Goal: Task Accomplishment & Management: Manage account settings

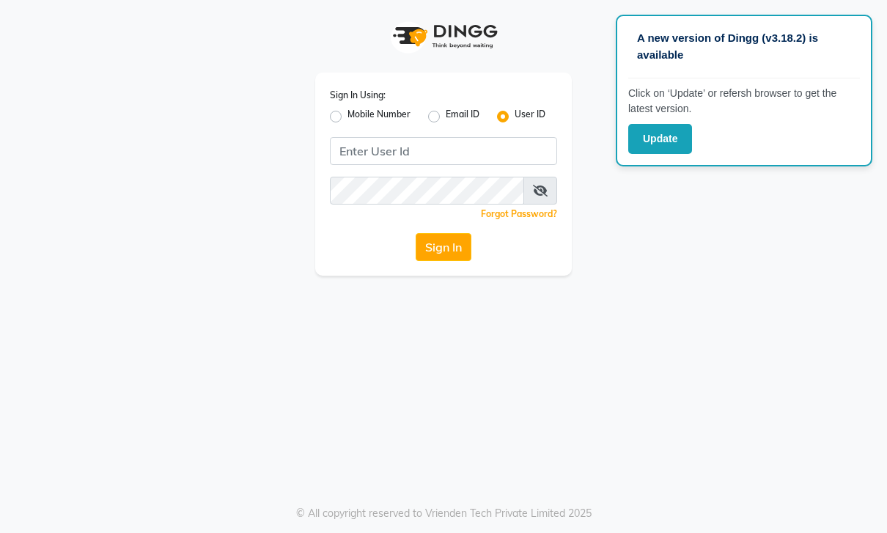
click at [681, 135] on button "Update" at bounding box center [660, 139] width 64 height 30
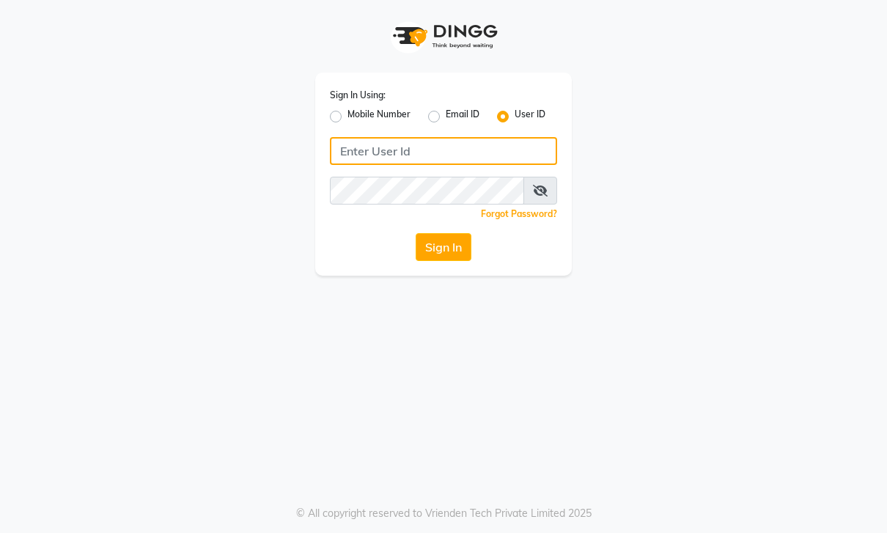
type input "Akibasalon"
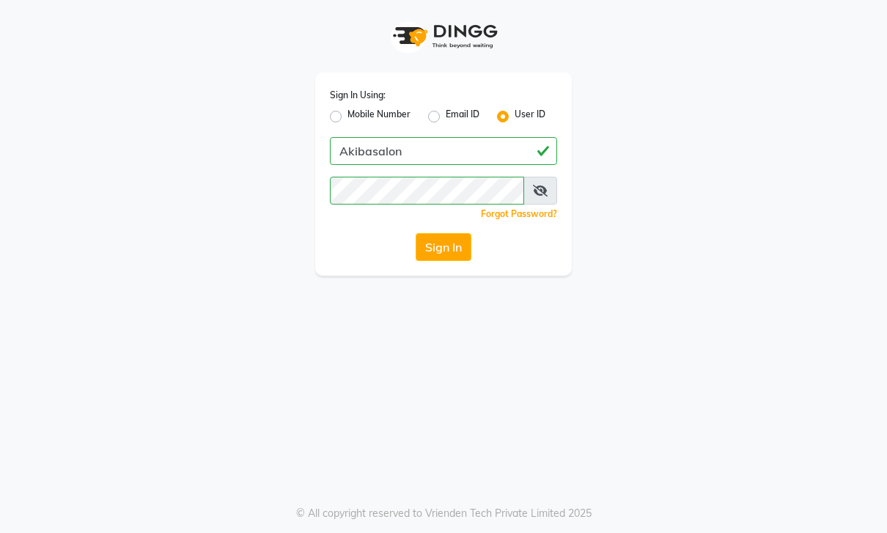
click at [463, 248] on button "Sign In" at bounding box center [444, 247] width 56 height 28
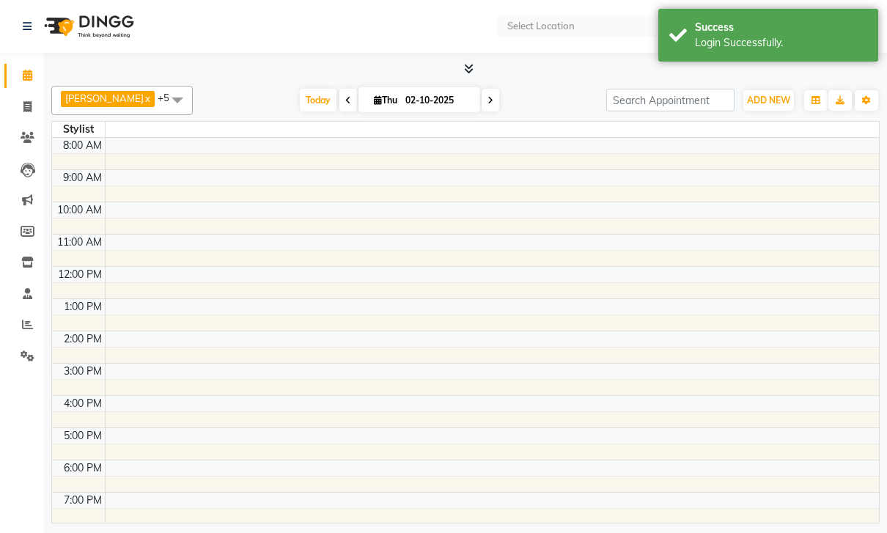
select select "en"
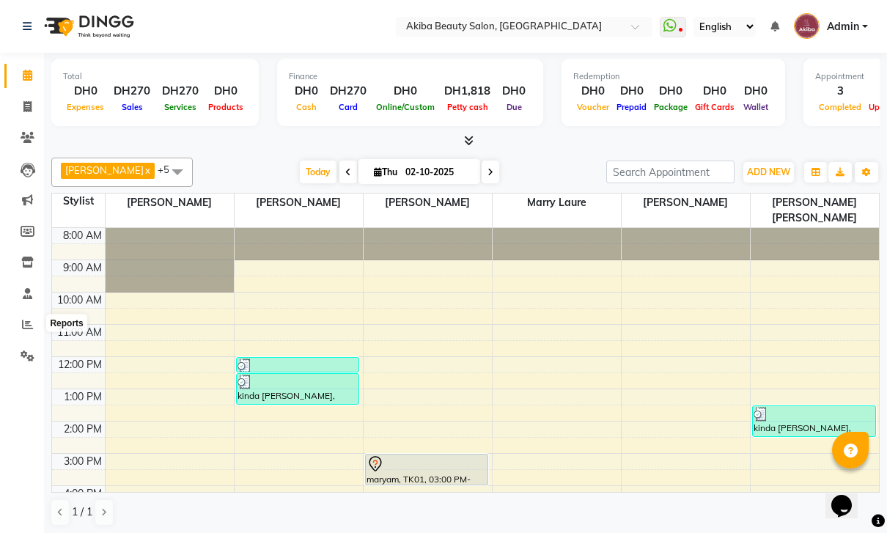
click at [25, 326] on icon at bounding box center [27, 324] width 11 height 11
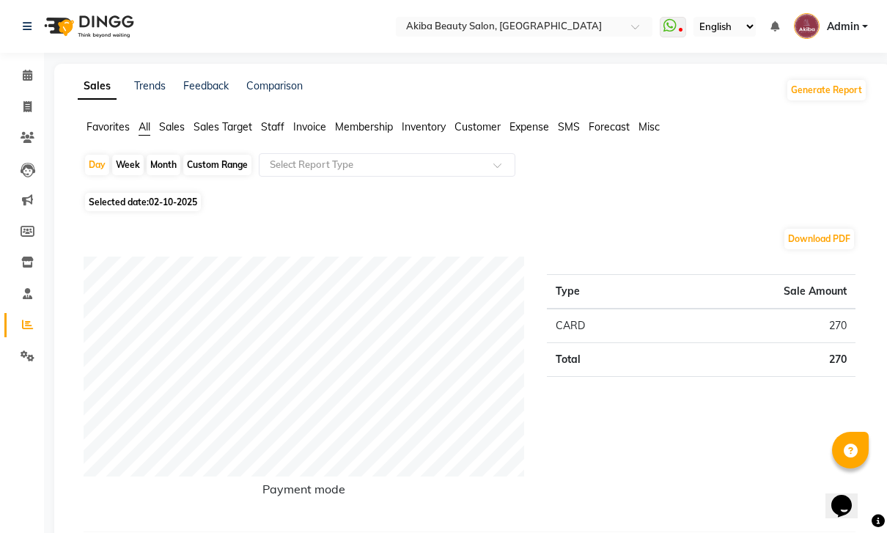
click at [24, 303] on link "Staff" at bounding box center [21, 294] width 35 height 24
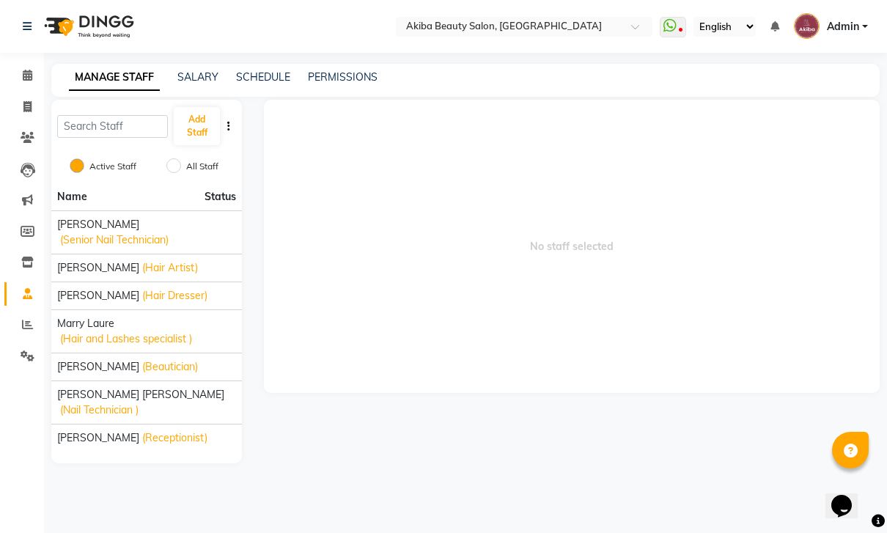
click at [190, 84] on link "SALARY" at bounding box center [197, 76] width 41 height 13
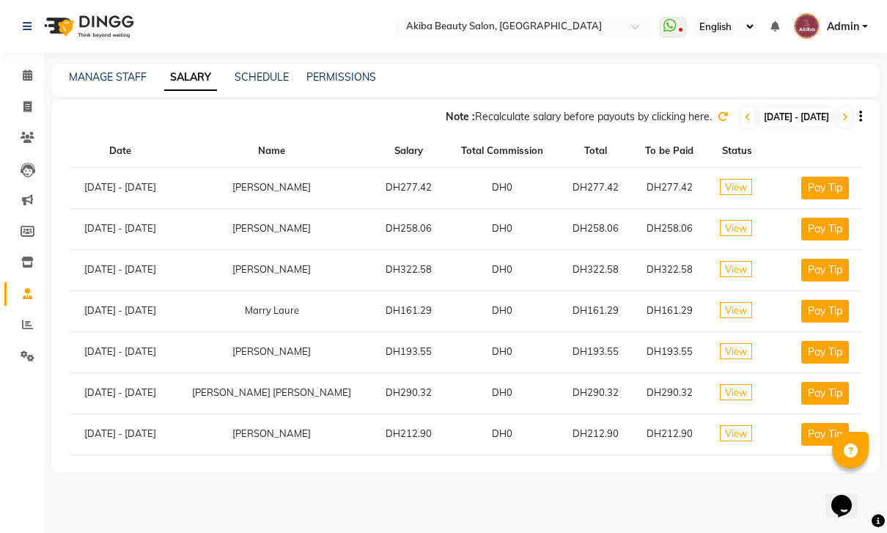
click at [745, 117] on icon at bounding box center [748, 117] width 6 height 9
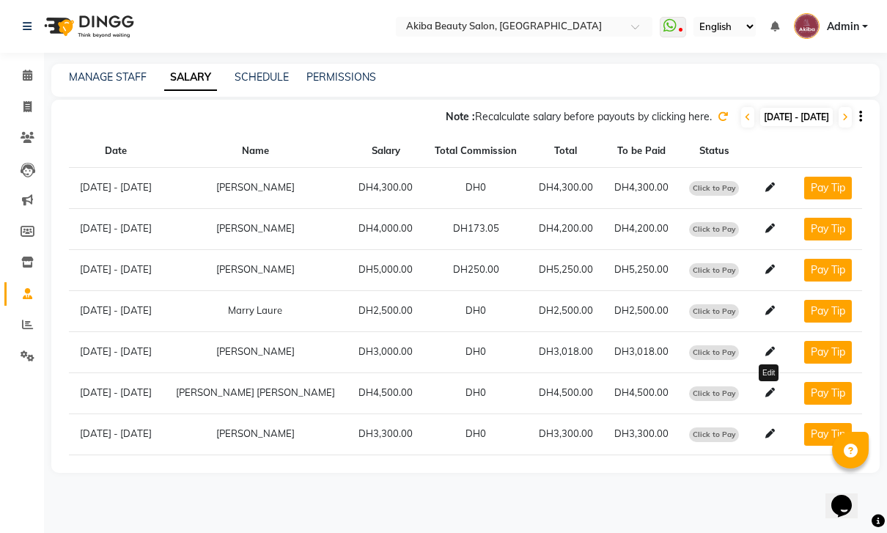
click at [772, 388] on icon at bounding box center [771, 393] width 10 height 10
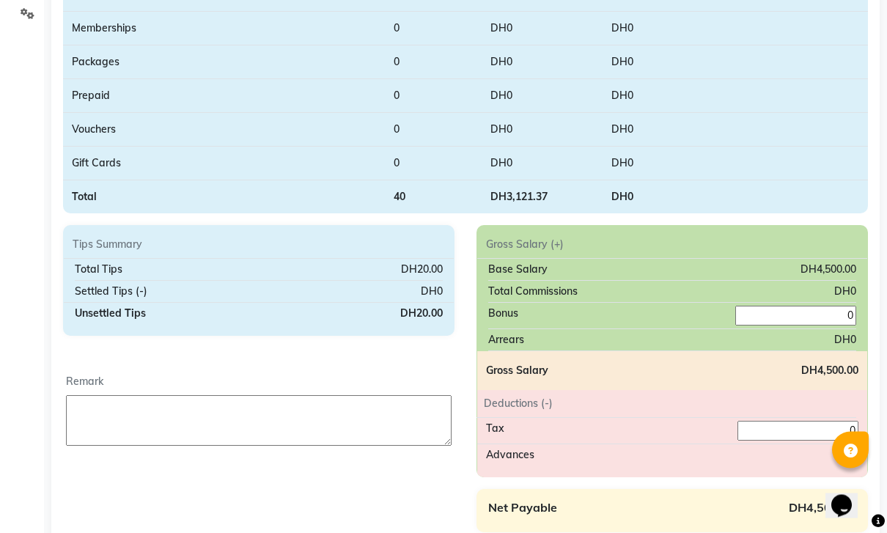
scroll to position [392, 0]
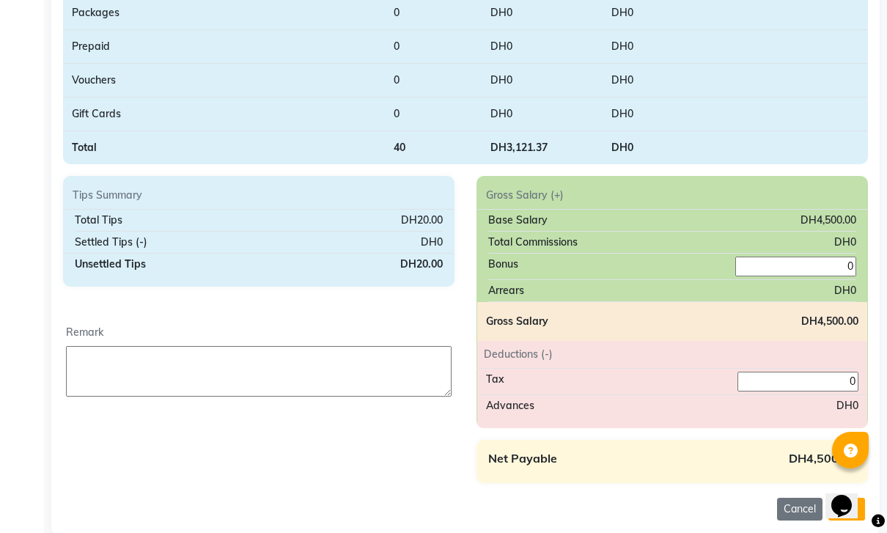
click at [816, 264] on input "0" at bounding box center [796, 267] width 121 height 20
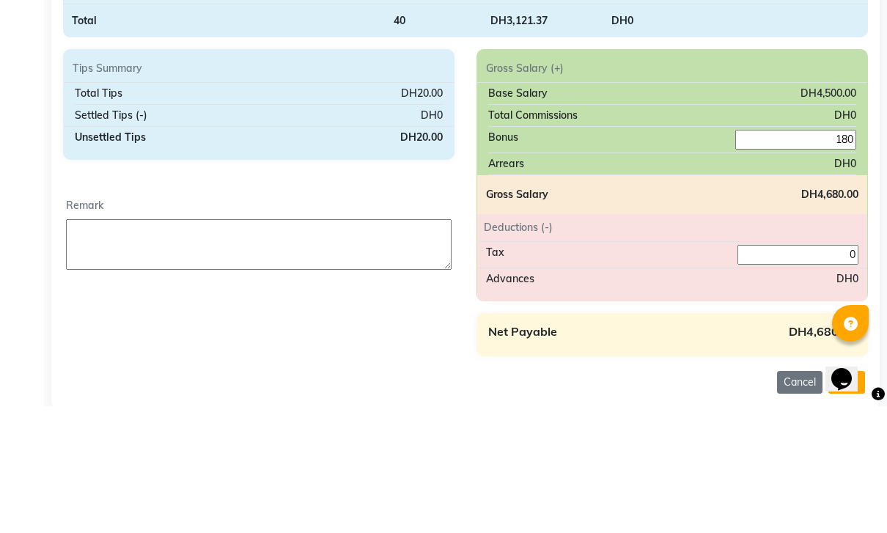
click at [841, 257] on input "180" at bounding box center [796, 267] width 121 height 20
click at [844, 257] on input "180" at bounding box center [796, 267] width 121 height 20
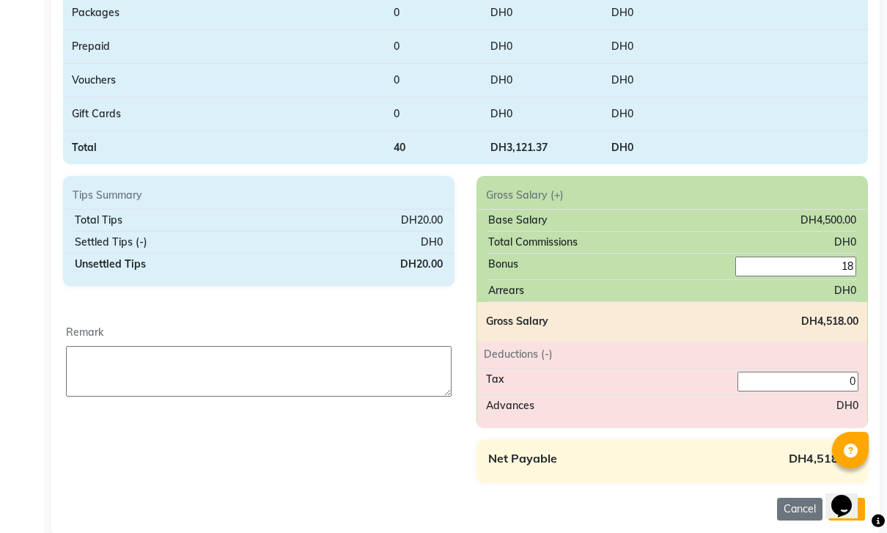
type input "18"
click at [859, 469] on div at bounding box center [850, 450] width 37 height 37
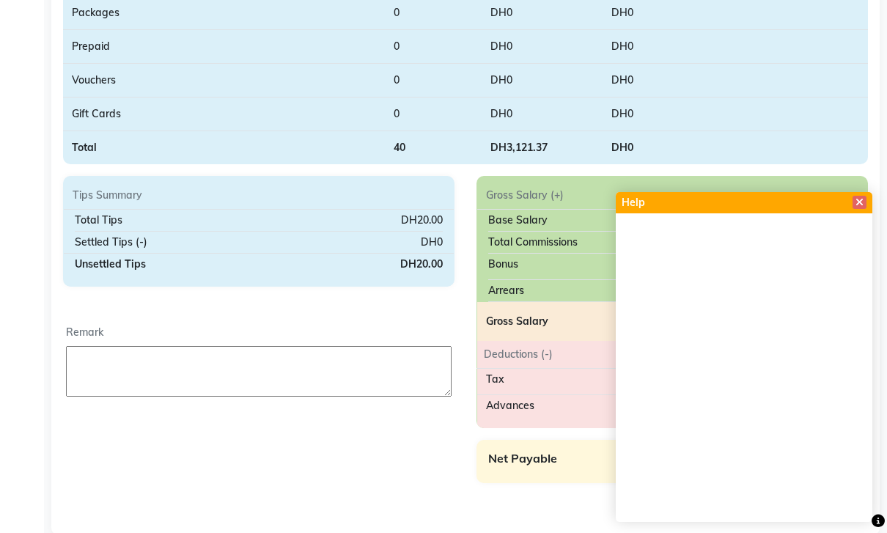
click at [861, 208] on icon at bounding box center [860, 202] width 8 height 10
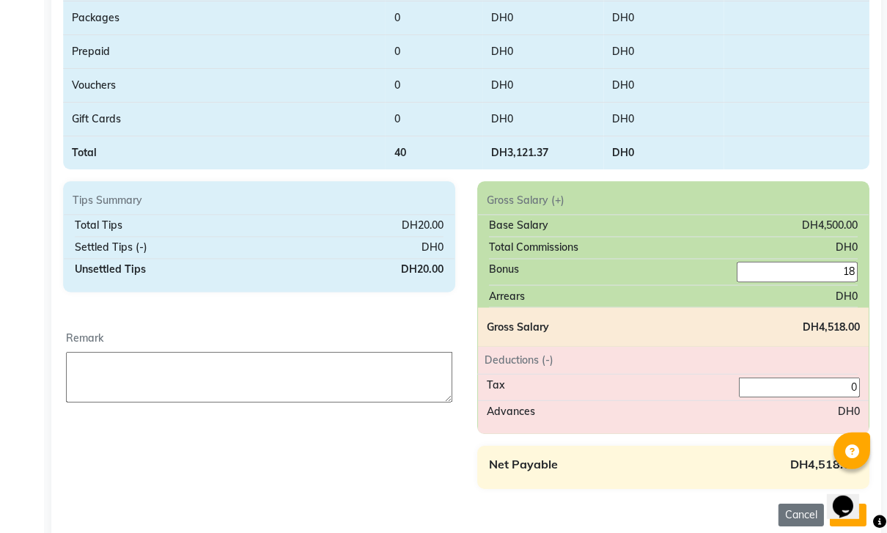
scroll to position [387, 0]
click at [853, 504] on icon "Chat widget" at bounding box center [842, 507] width 21 height 22
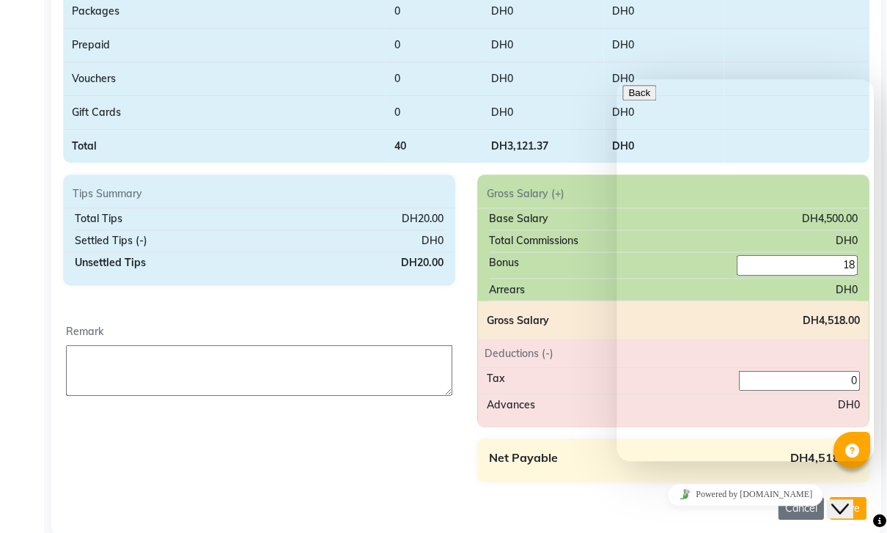
scroll to position [392, 0]
click at [853, 63] on td at bounding box center [795, 80] width 145 height 34
click at [117, 458] on div "Tips Summary Total Tips DH20.00 Settled Tips (-) DH0 Unsettled Tips DH20.00 Rem…" at bounding box center [259, 328] width 414 height 307
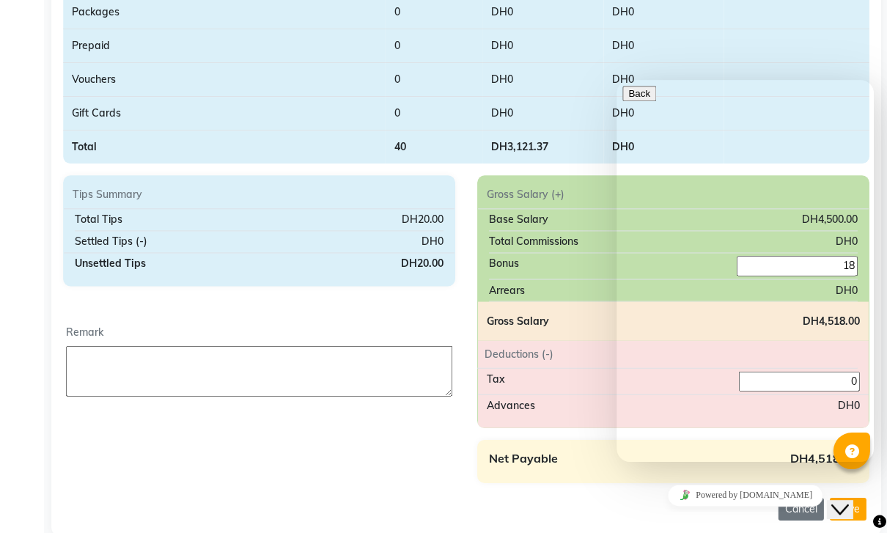
click at [824, 81] on td at bounding box center [795, 80] width 145 height 34
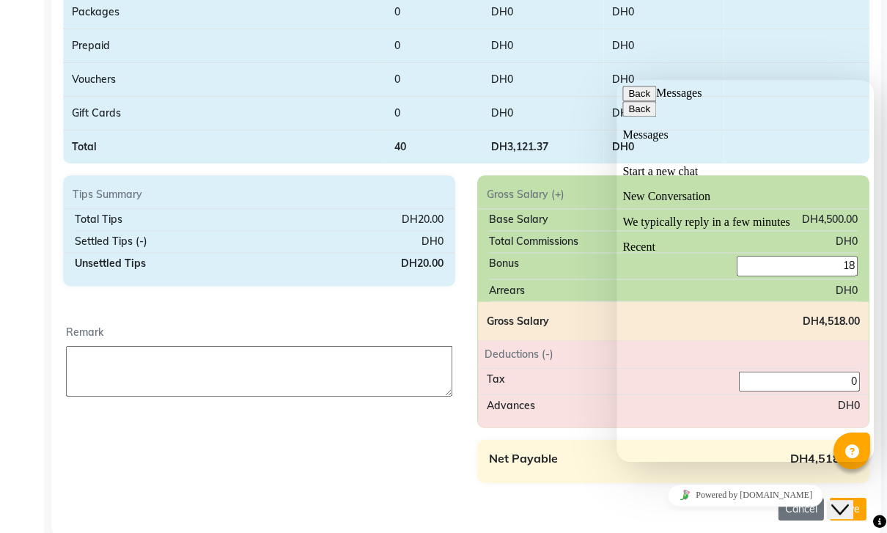
click at [853, 510] on button "Close Chat This icon closes the chat window." at bounding box center [840, 509] width 26 height 19
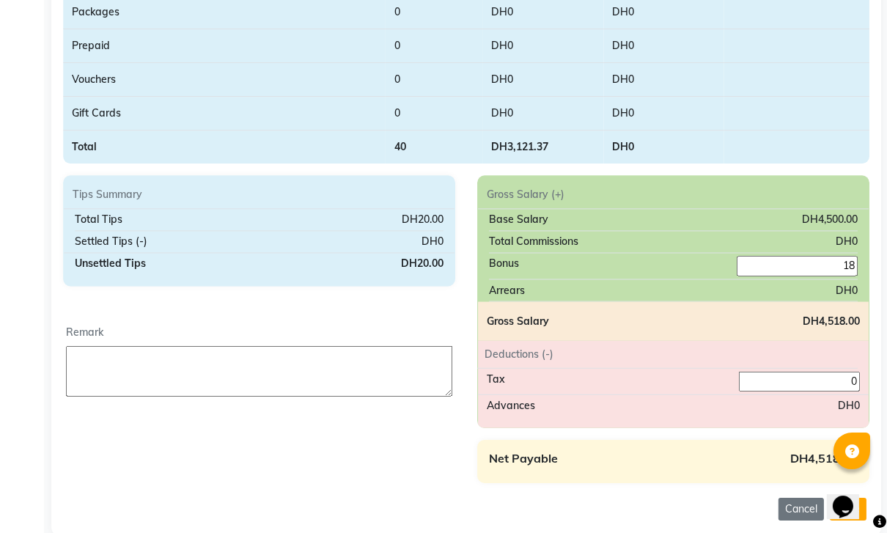
click at [854, 505] on div "Opens Chat This icon Opens the chat window." at bounding box center [842, 506] width 23 height 23
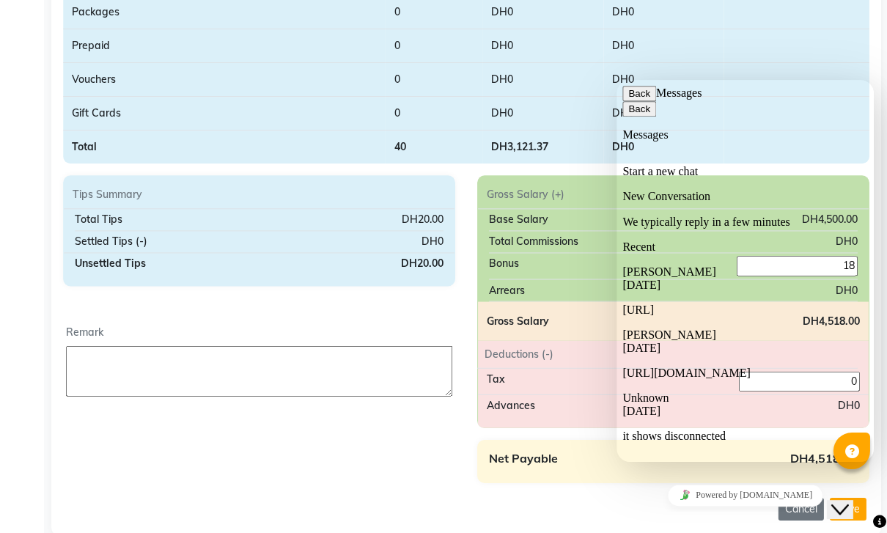
click at [133, 484] on div "Payslip Period [DATE] to [DATE] Name [PERSON_NAME] Employee Code e2389-14 Desig…" at bounding box center [465, 124] width 829 height 819
click at [136, 488] on div "Payslip Period [DATE] to [DATE] Name [PERSON_NAME] Employee Code e2389-14 Desig…" at bounding box center [465, 124] width 829 height 819
click at [650, 99] on span "Back" at bounding box center [650, 93] width 0 height 11
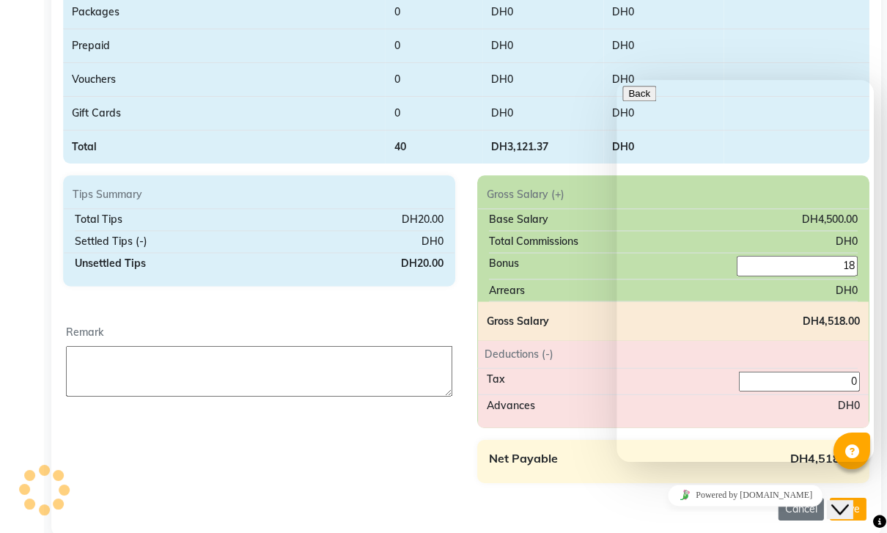
click at [833, 70] on td at bounding box center [795, 80] width 145 height 34
click at [135, 499] on div "Cancel Save" at bounding box center [465, 508] width 805 height 29
click at [131, 490] on div "Payslip Period [DATE] to [DATE] Name [PERSON_NAME] Employee Code e2389-14 Desig…" at bounding box center [465, 124] width 829 height 819
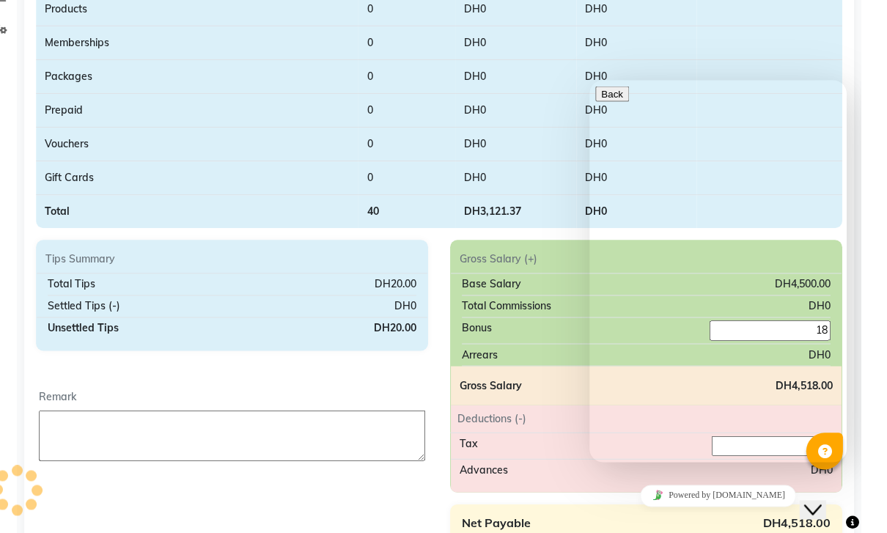
scroll to position [329, 1]
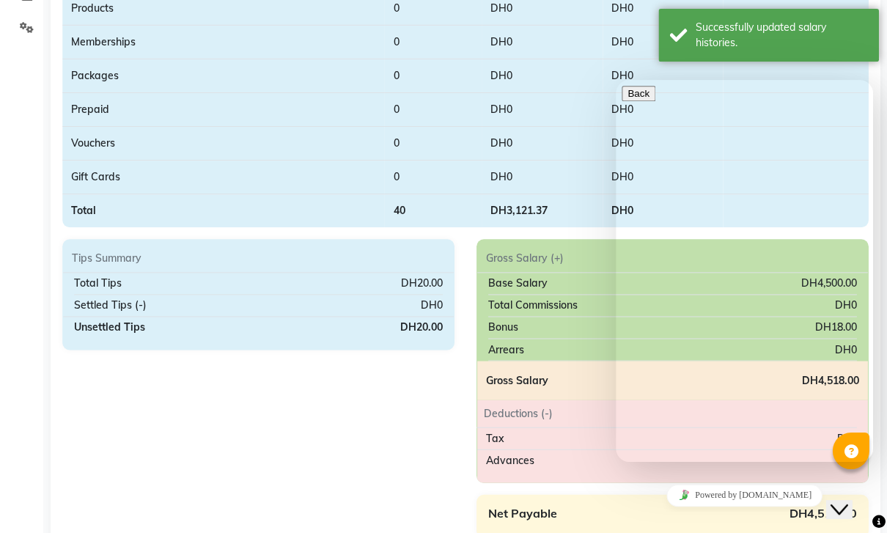
click at [824, 93] on td at bounding box center [795, 110] width 145 height 34
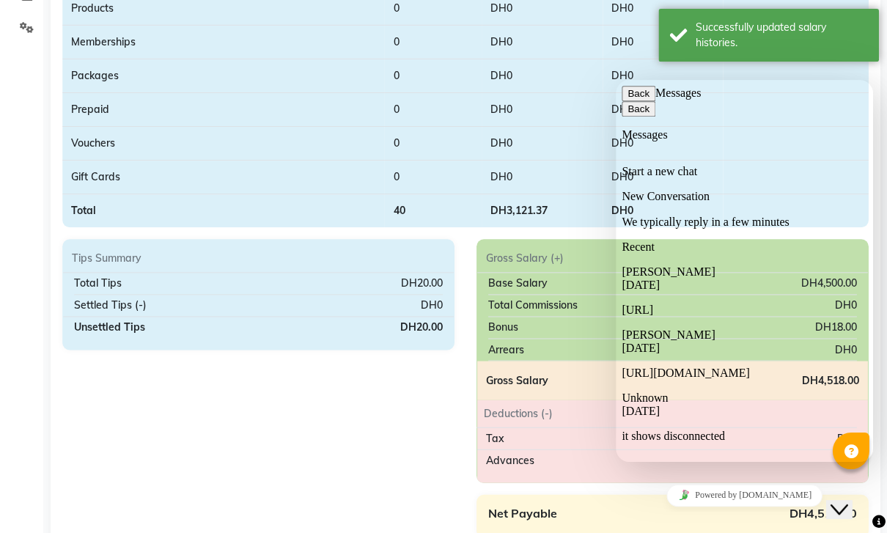
click at [645, 101] on button "Back" at bounding box center [639, 93] width 34 height 15
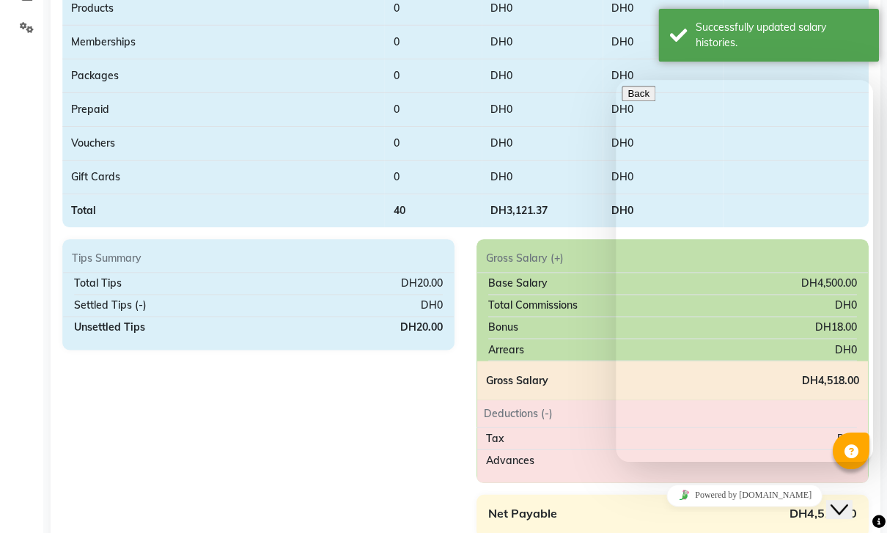
click at [838, 98] on td at bounding box center [795, 110] width 145 height 34
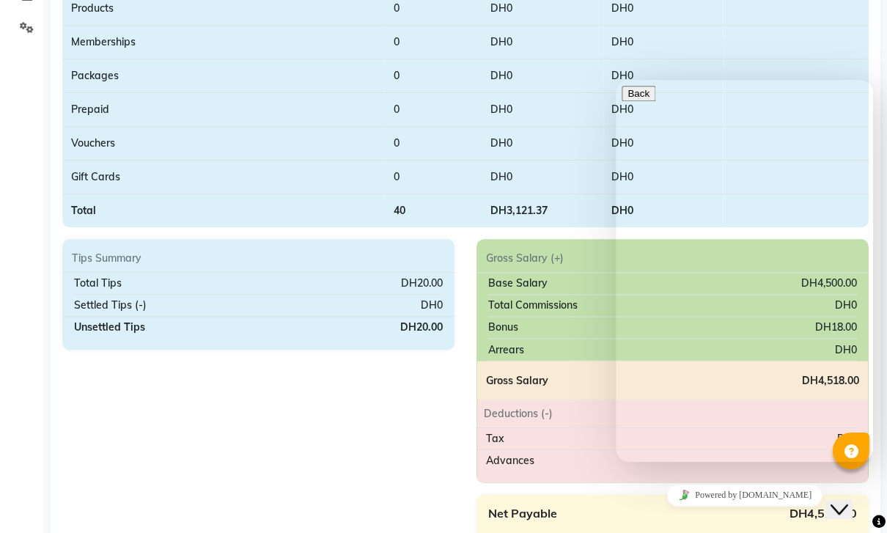
click at [848, 503] on div "Close Chat This icon closes the chat window." at bounding box center [839, 510] width 18 height 18
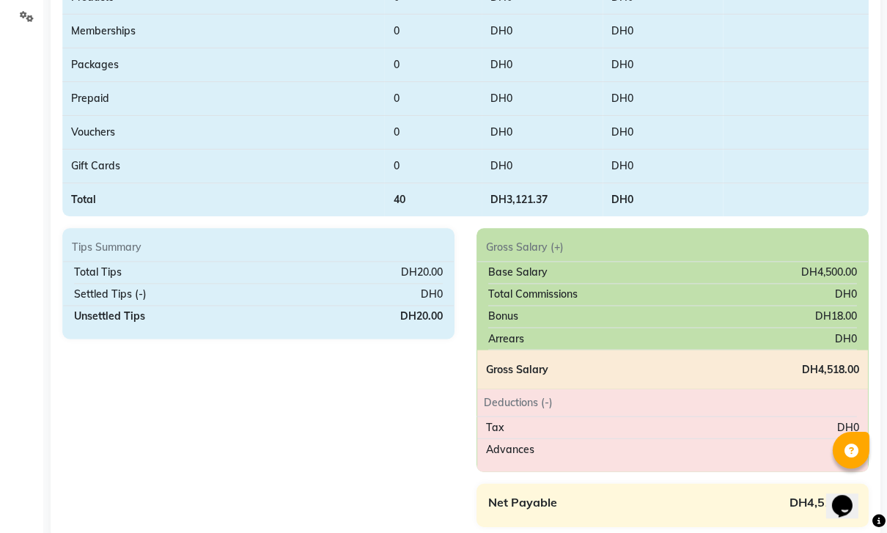
scroll to position [339, 0]
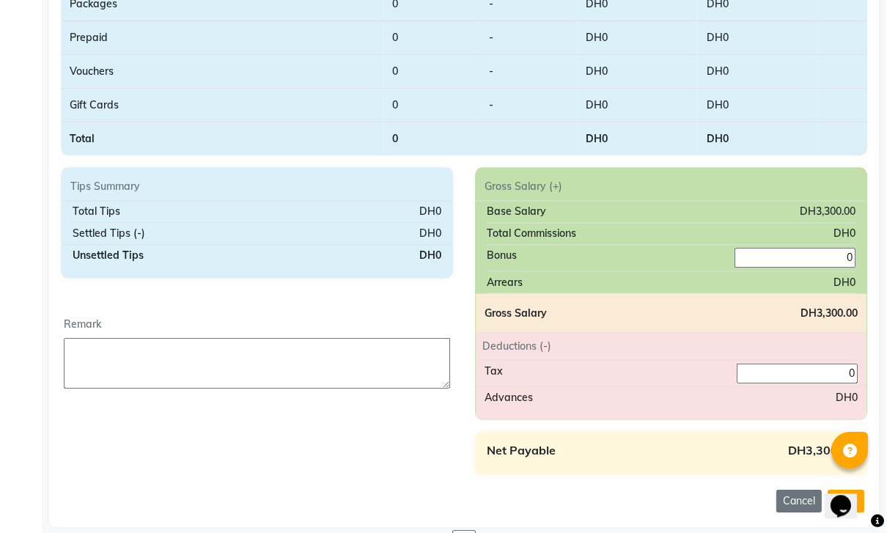
scroll to position [392, 0]
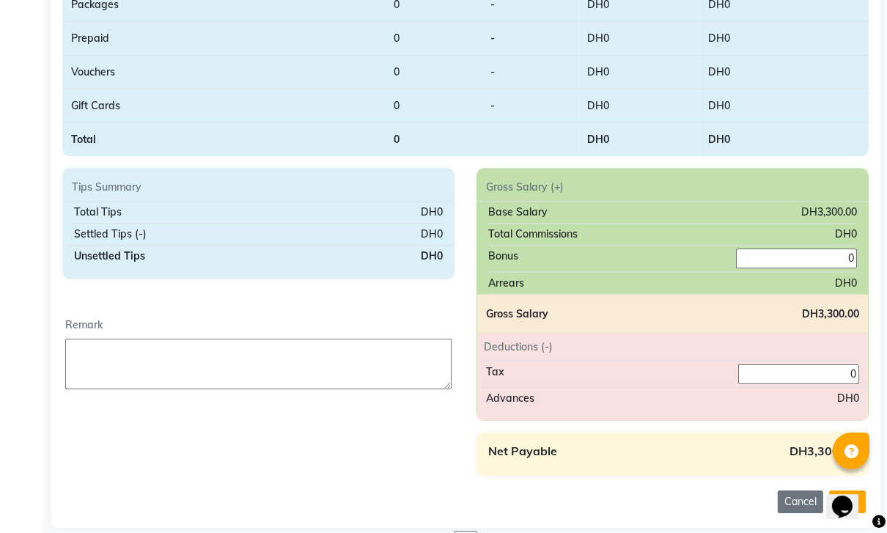
click at [466, 532] on icon at bounding box center [466, 541] width 10 height 10
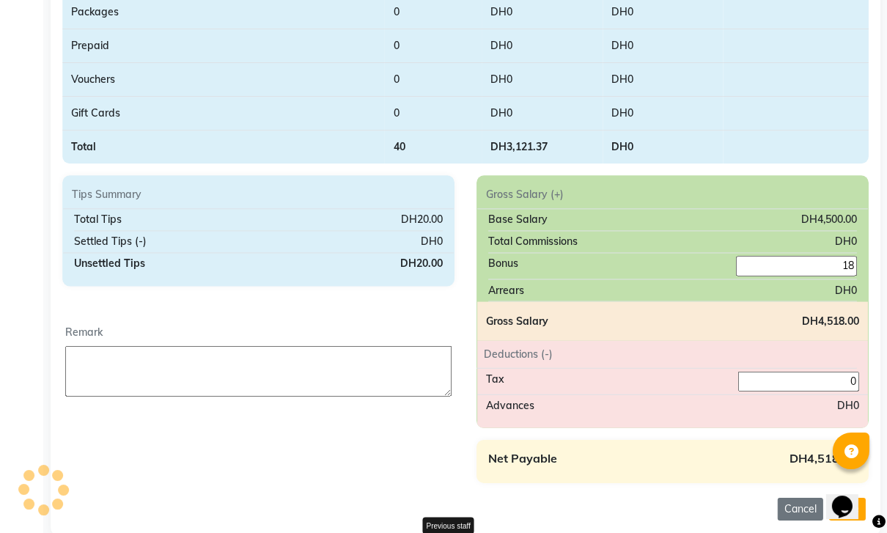
type input "0"
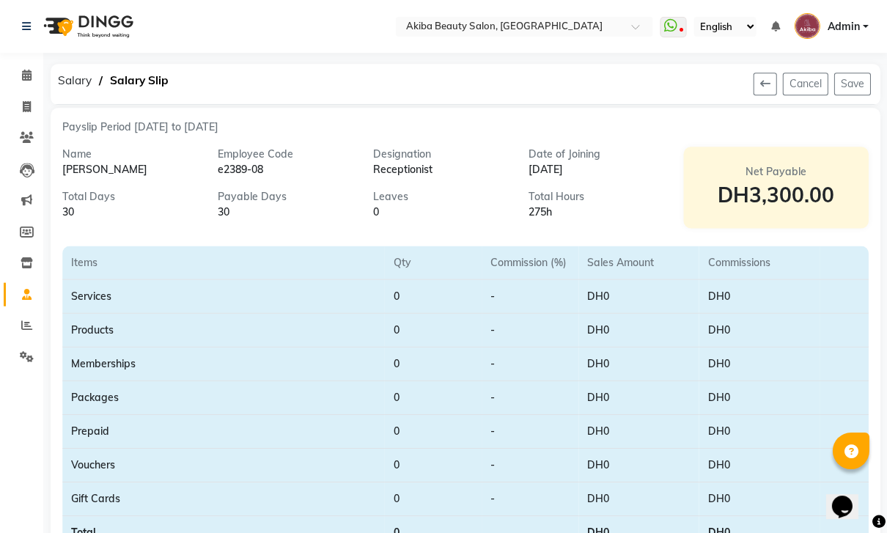
click at [18, 290] on span at bounding box center [28, 294] width 26 height 17
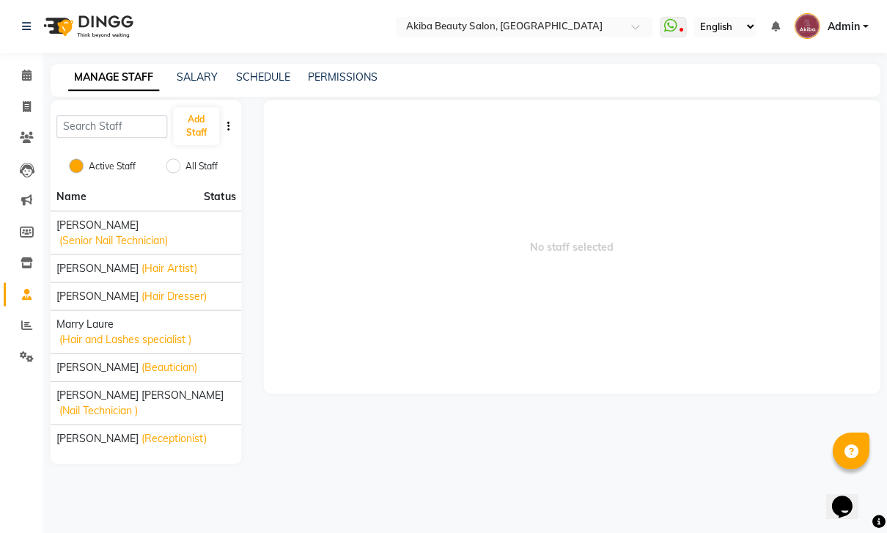
click at [206, 82] on link "SALARY" at bounding box center [197, 76] width 41 height 13
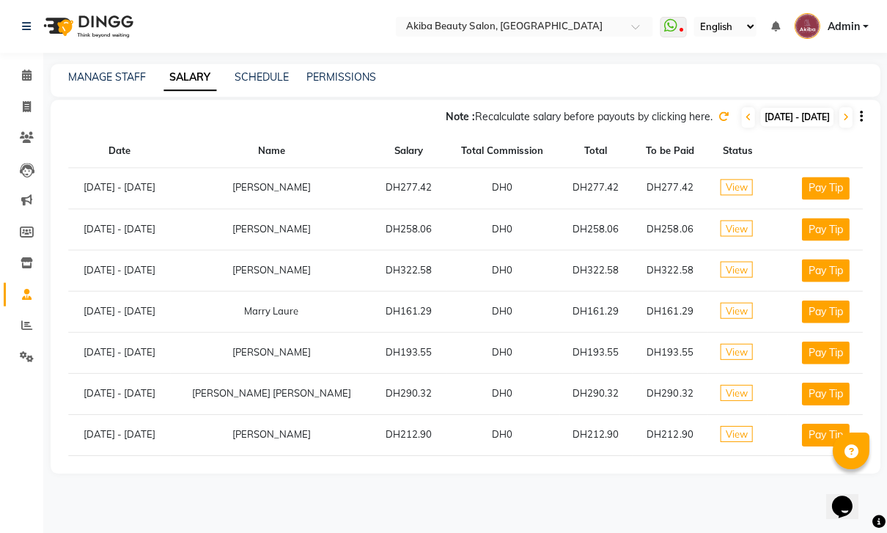
click at [745, 113] on icon at bounding box center [748, 117] width 6 height 9
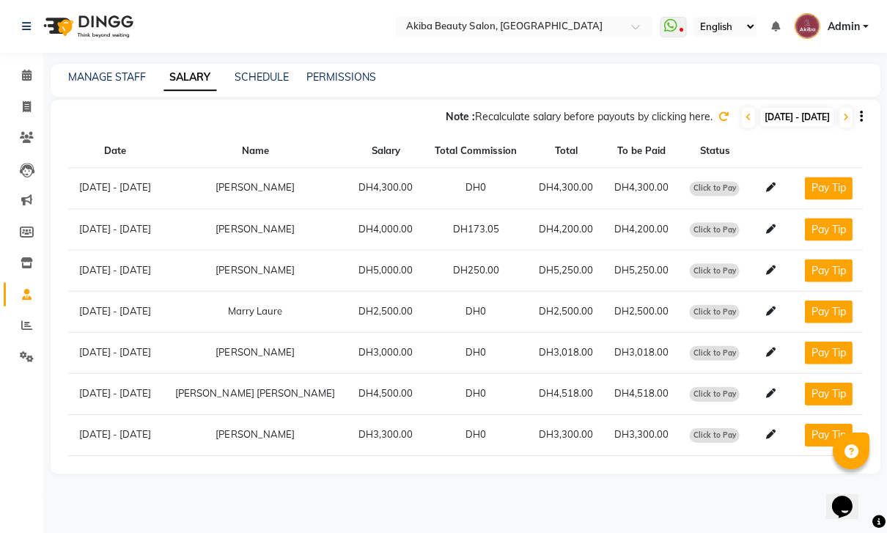
click at [771, 185] on icon at bounding box center [771, 188] width 10 height 10
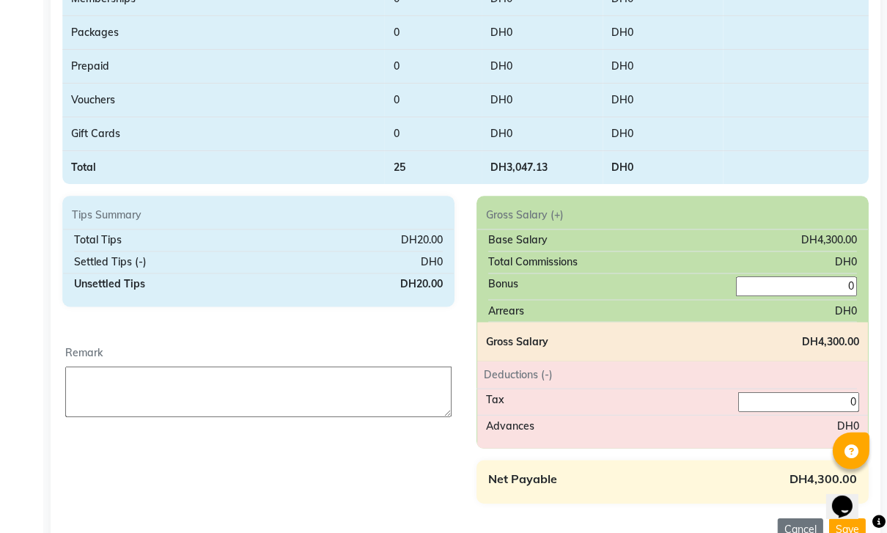
scroll to position [392, 0]
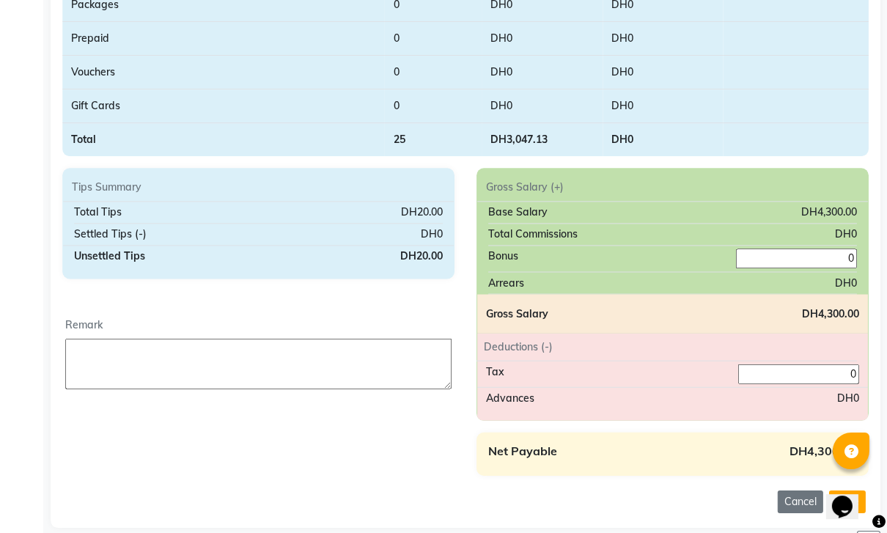
click at [840, 257] on input "0" at bounding box center [796, 259] width 121 height 20
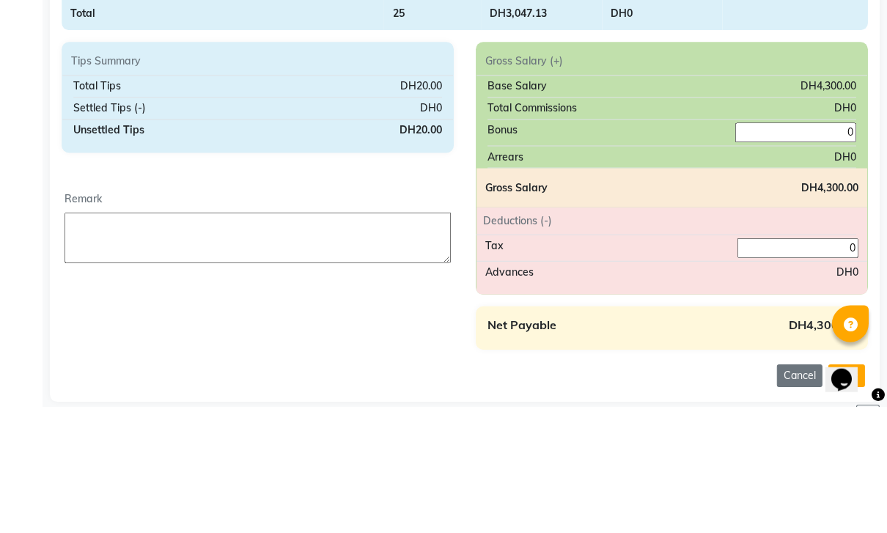
click at [837, 249] on input "0" at bounding box center [796, 259] width 121 height 20
click at [845, 249] on input "0" at bounding box center [796, 259] width 121 height 20
type input "18"
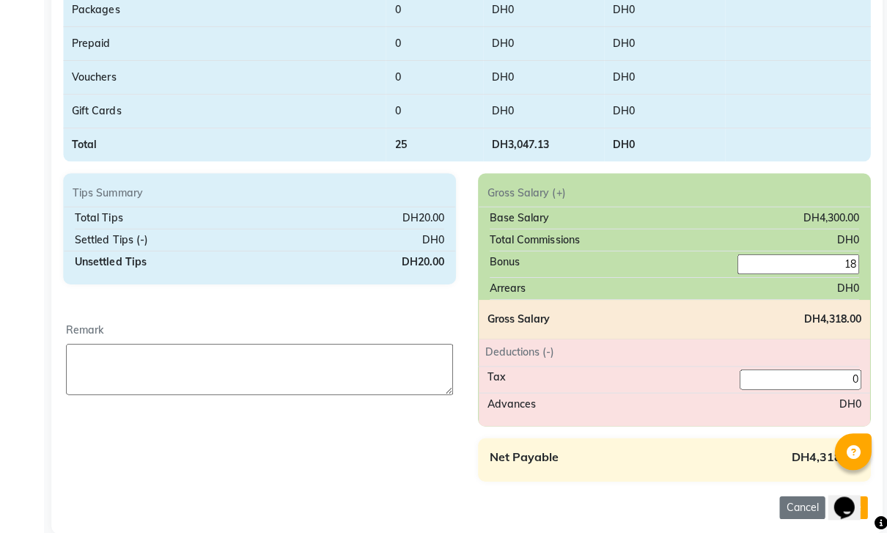
scroll to position [386, 0]
click at [834, 517] on button "Save" at bounding box center [847, 507] width 37 height 23
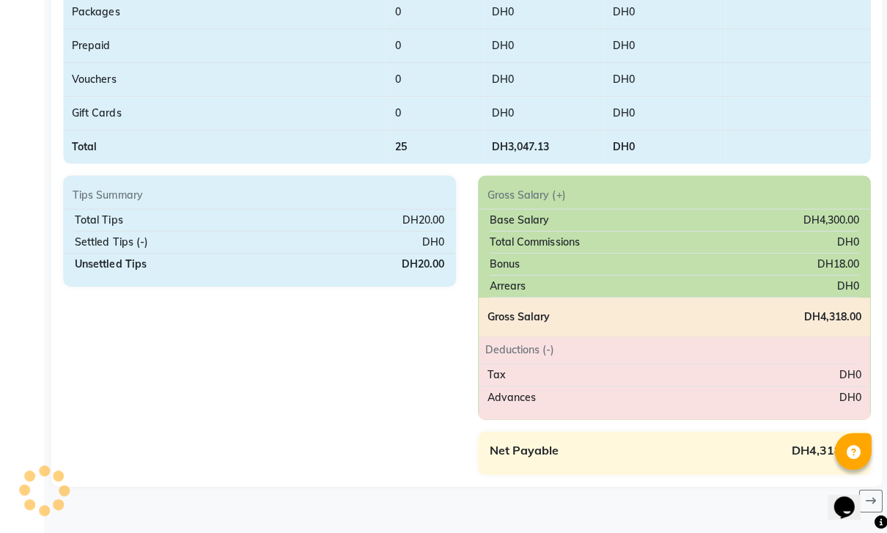
scroll to position [340, 0]
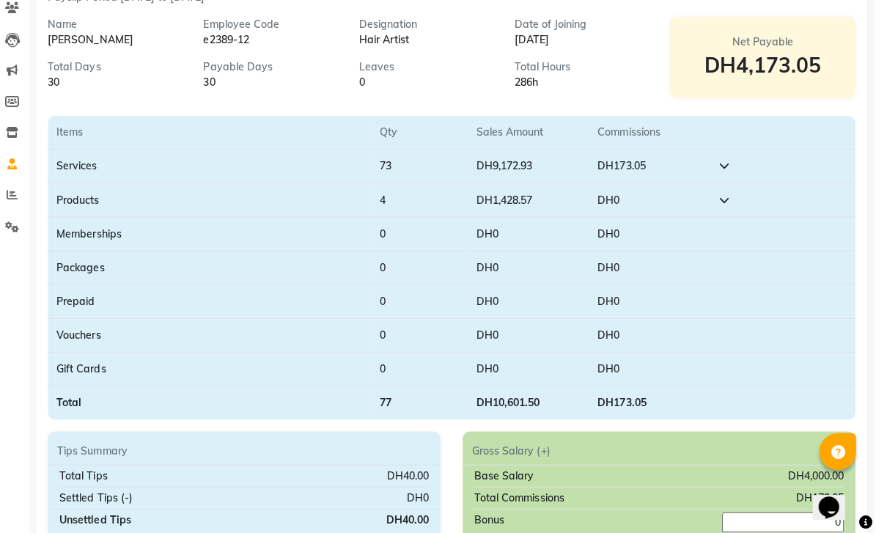
scroll to position [230, 0]
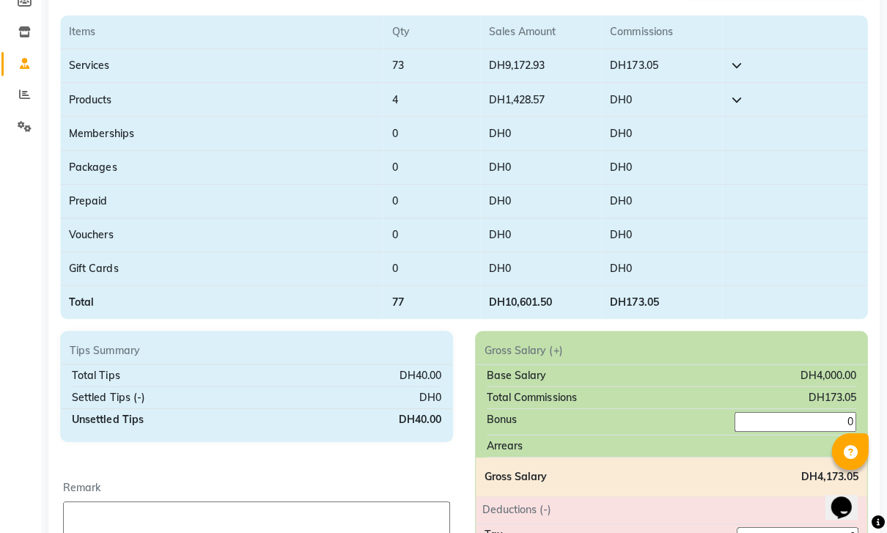
click at [838, 425] on input "0" at bounding box center [796, 421] width 121 height 20
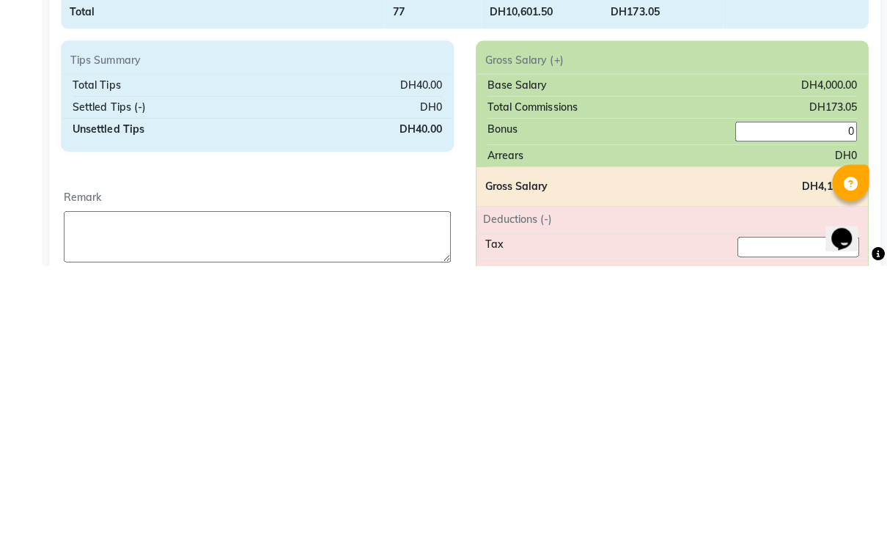
click at [835, 389] on input "0" at bounding box center [796, 399] width 121 height 20
click at [832, 389] on input "0" at bounding box center [796, 399] width 121 height 20
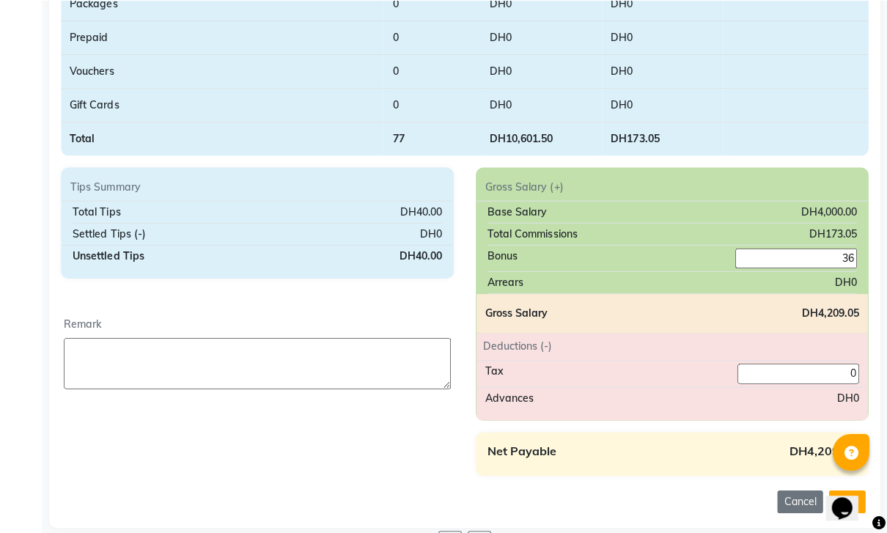
type input "36"
click at [839, 496] on button "Opens Chat This icon Opens the chat window." at bounding box center [842, 508] width 32 height 25
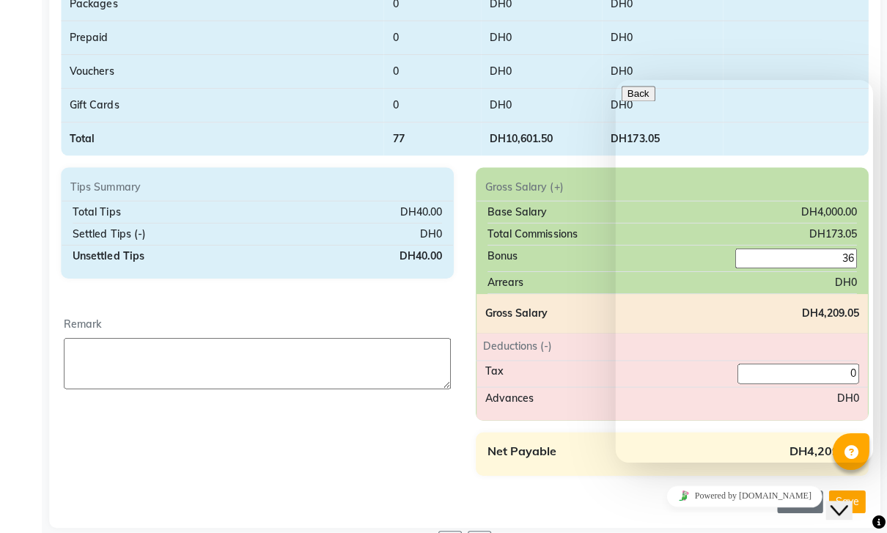
click at [852, 507] on button "Close Chat This icon closes the chat window." at bounding box center [839, 510] width 26 height 19
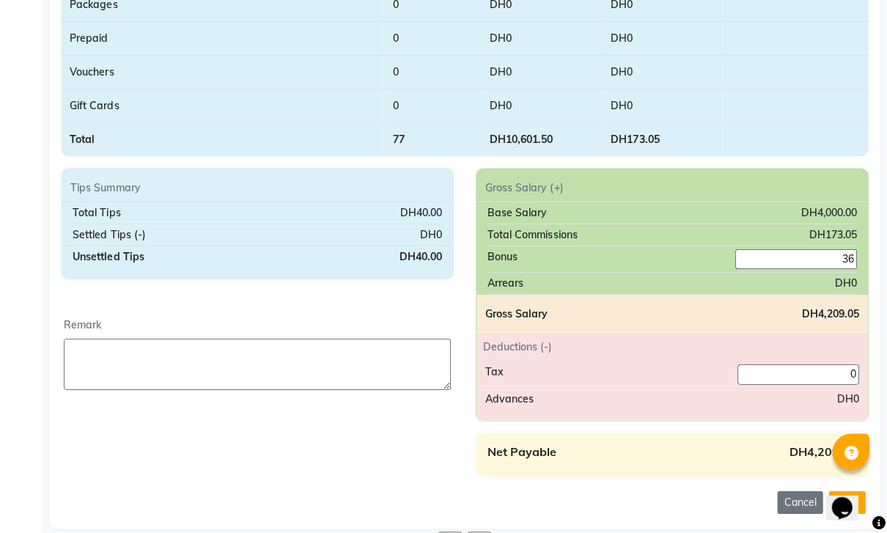
click at [830, 512] on button "Save" at bounding box center [847, 500] width 37 height 23
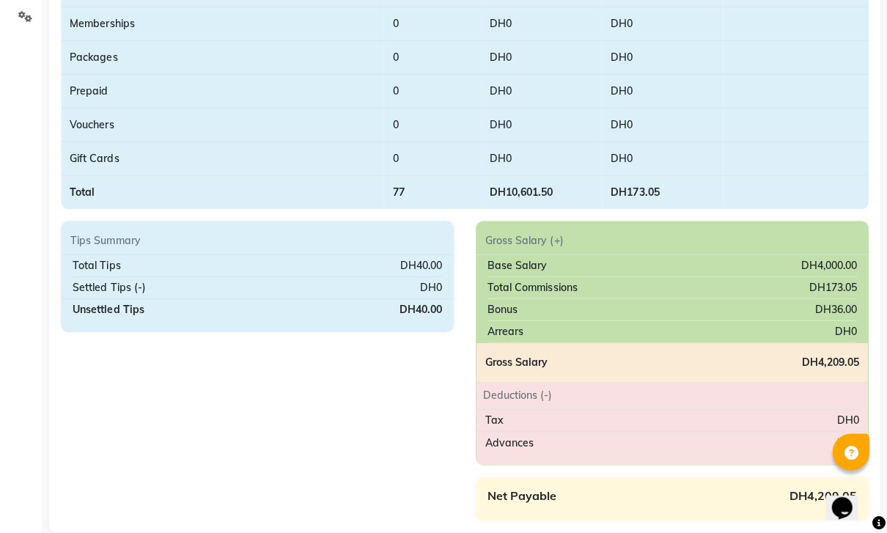
scroll to position [340, 0]
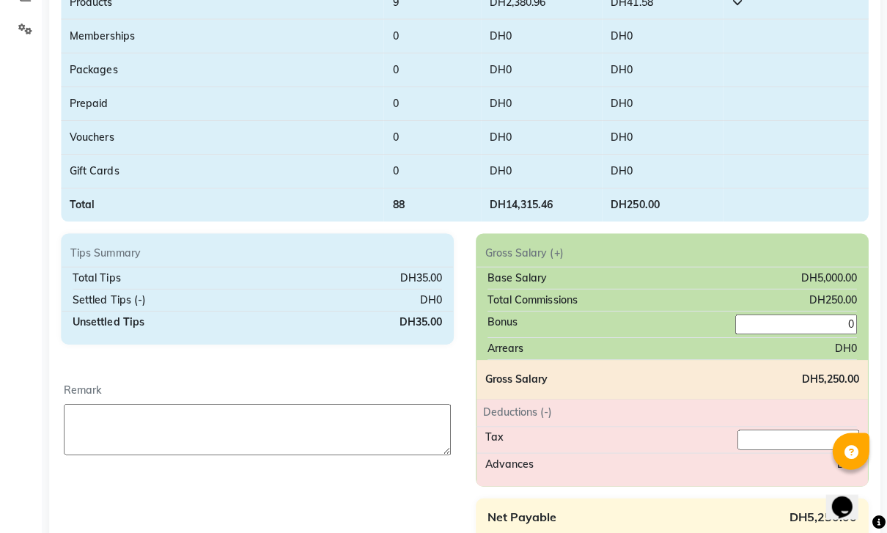
scroll to position [332, 0]
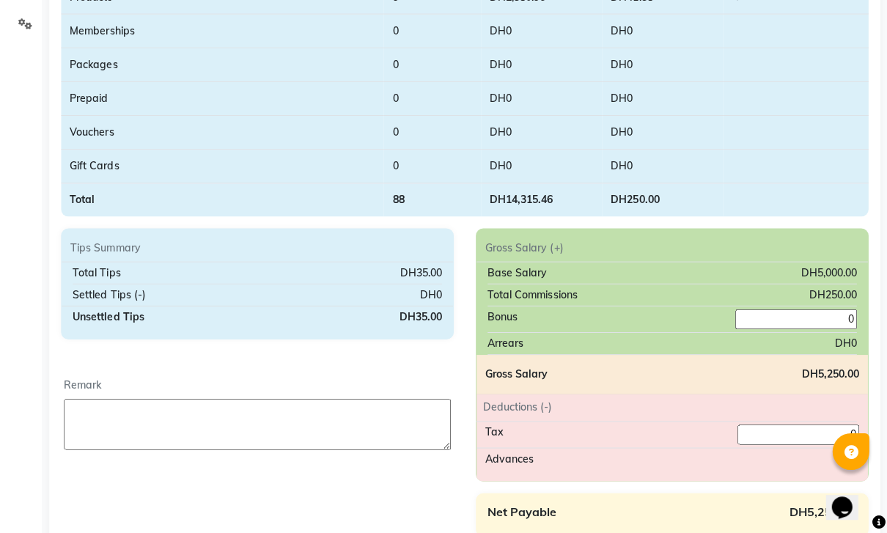
click at [841, 321] on input "0" at bounding box center [796, 319] width 121 height 20
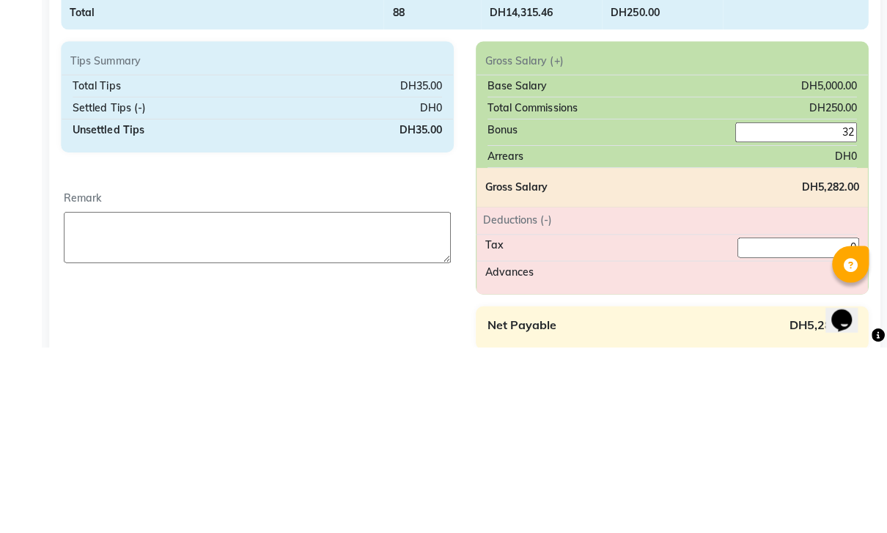
scroll to position [394, 0]
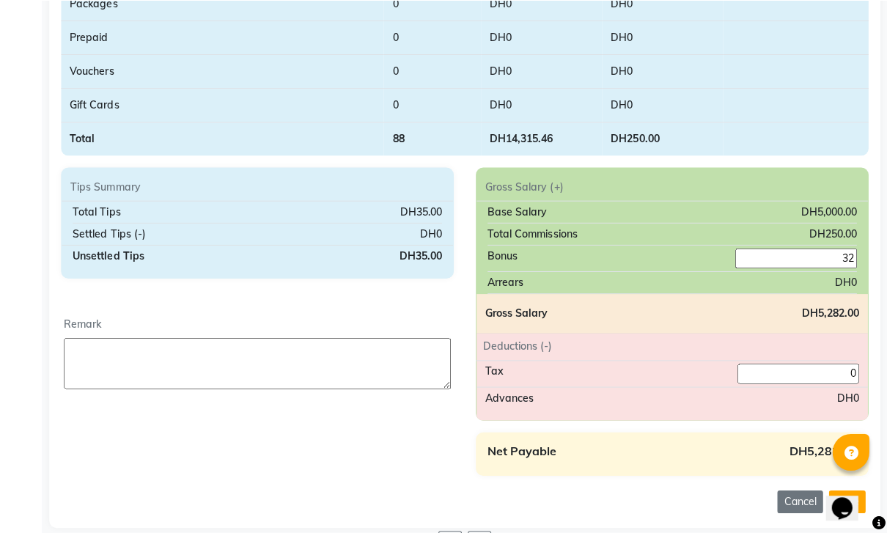
type input "32"
click at [838, 496] on button "Opens Chat This icon Opens the chat window." at bounding box center [842, 508] width 32 height 25
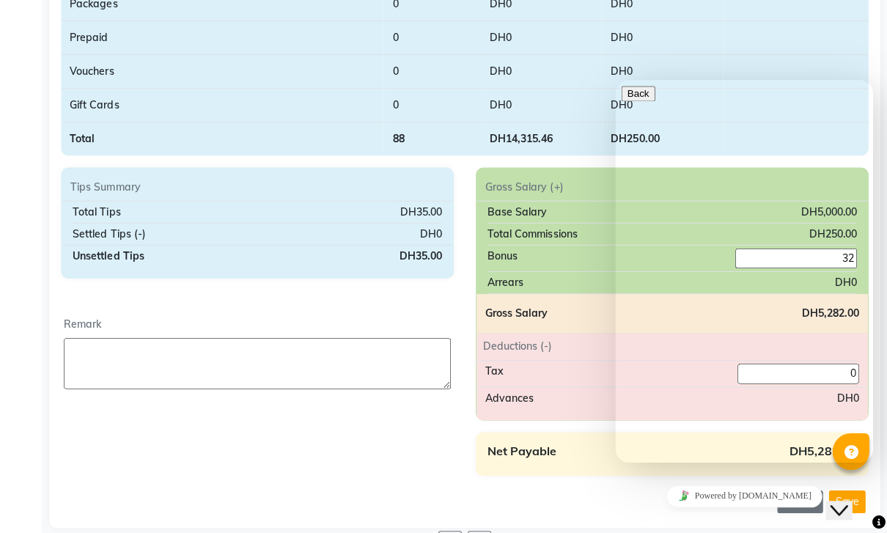
click at [851, 510] on button "Close Chat This icon closes the chat window." at bounding box center [839, 510] width 26 height 19
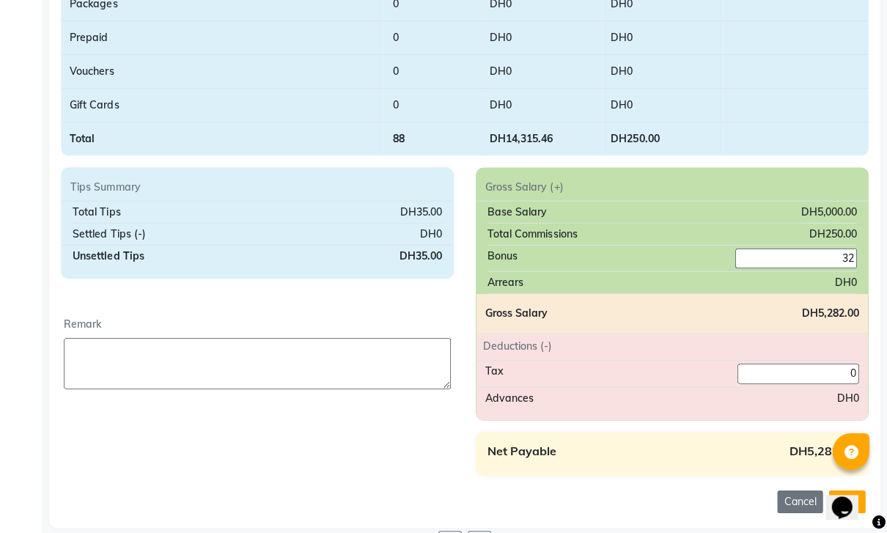
click at [833, 512] on button "Save" at bounding box center [847, 500] width 37 height 23
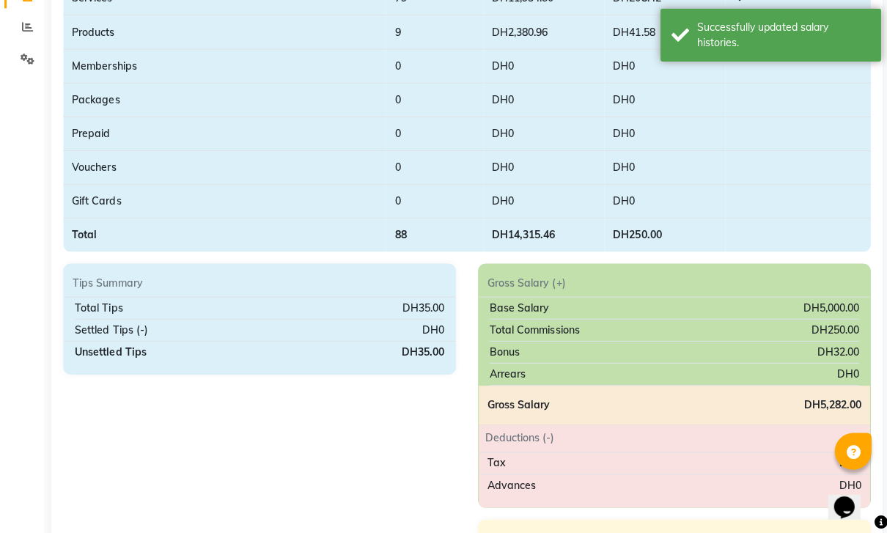
scroll to position [340, 0]
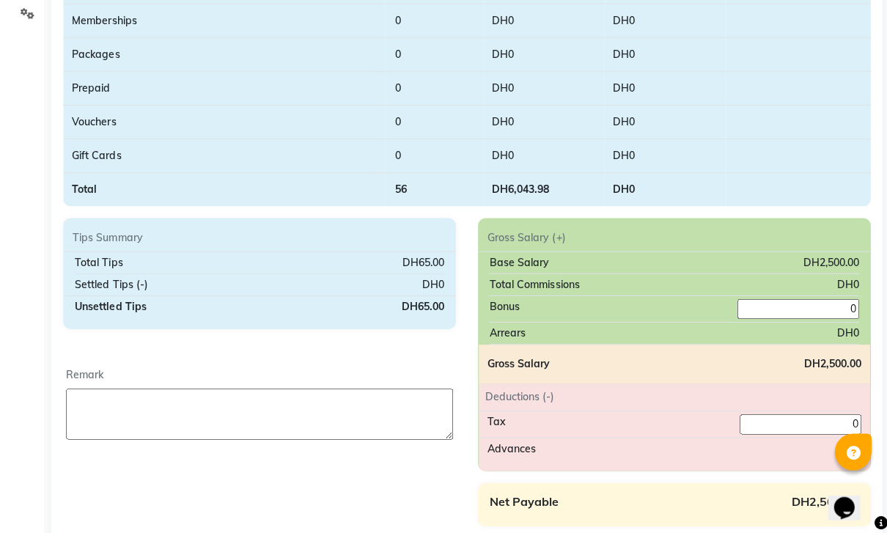
scroll to position [373, 0]
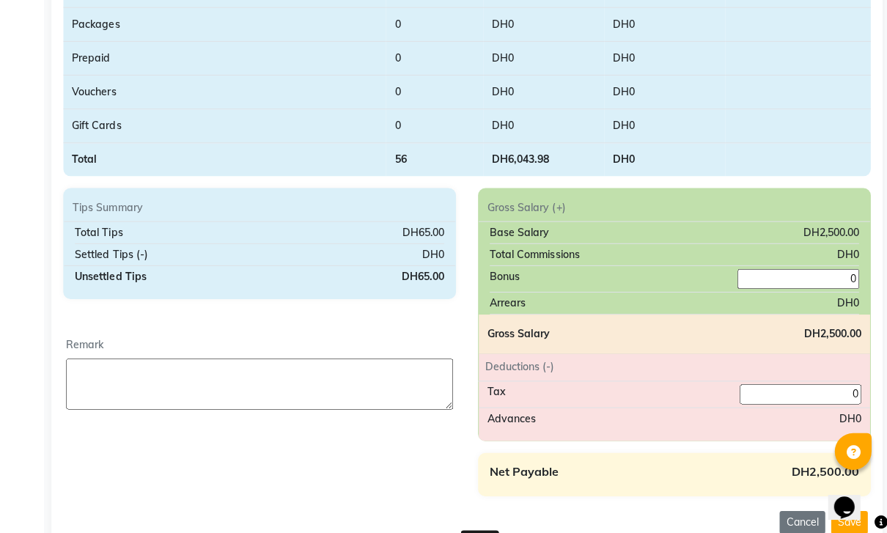
click at [838, 277] on input "0" at bounding box center [796, 278] width 121 height 20
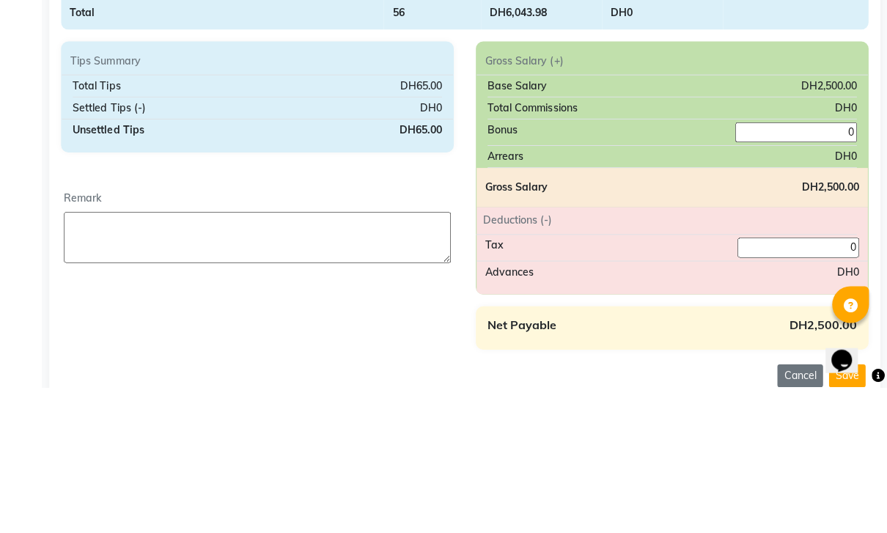
click at [826, 268] on input "0" at bounding box center [796, 278] width 121 height 20
click at [827, 268] on input "0" at bounding box center [796, 278] width 121 height 20
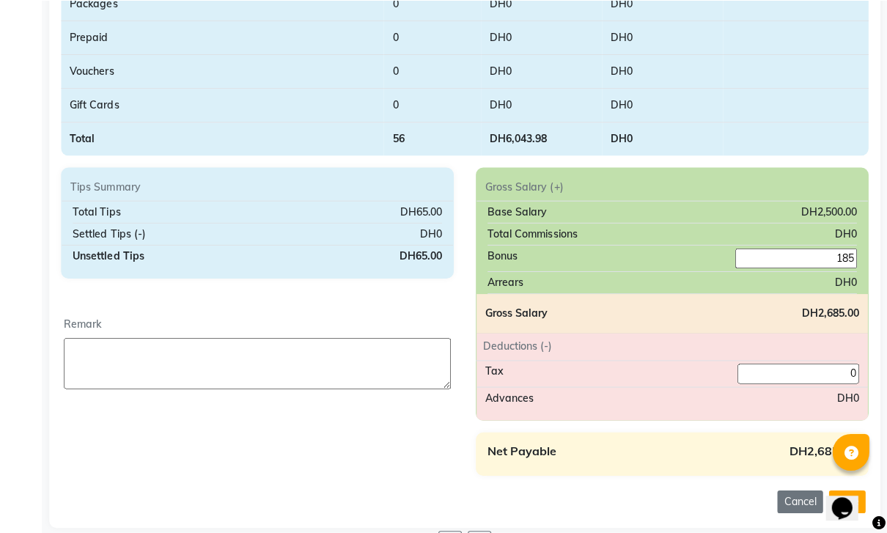
scroll to position [393, 0]
type input "185"
click at [348, 342] on textarea at bounding box center [259, 362] width 386 height 51
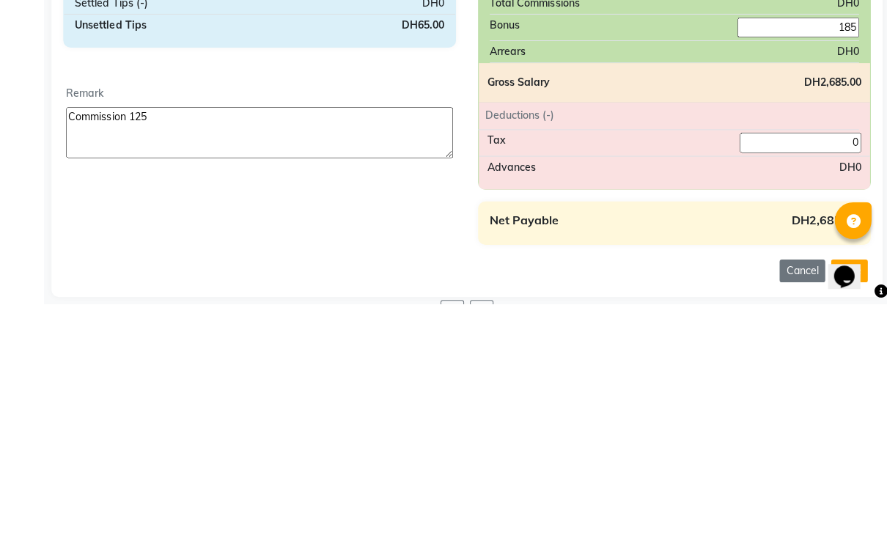
scroll to position [394, 0]
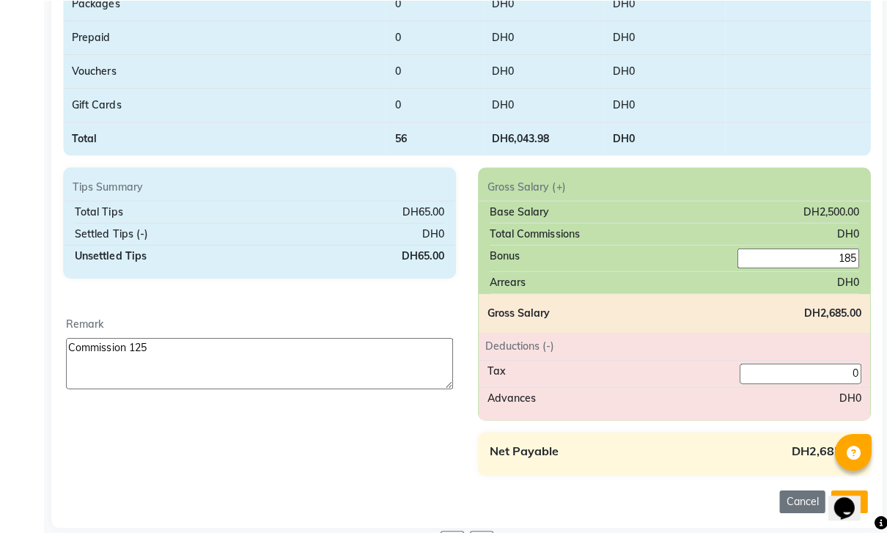
click at [92, 375] on textarea "Commission 125" at bounding box center [259, 362] width 386 height 51
type textarea "Commission 125 Tips 59"
click at [843, 469] on div at bounding box center [850, 450] width 37 height 37
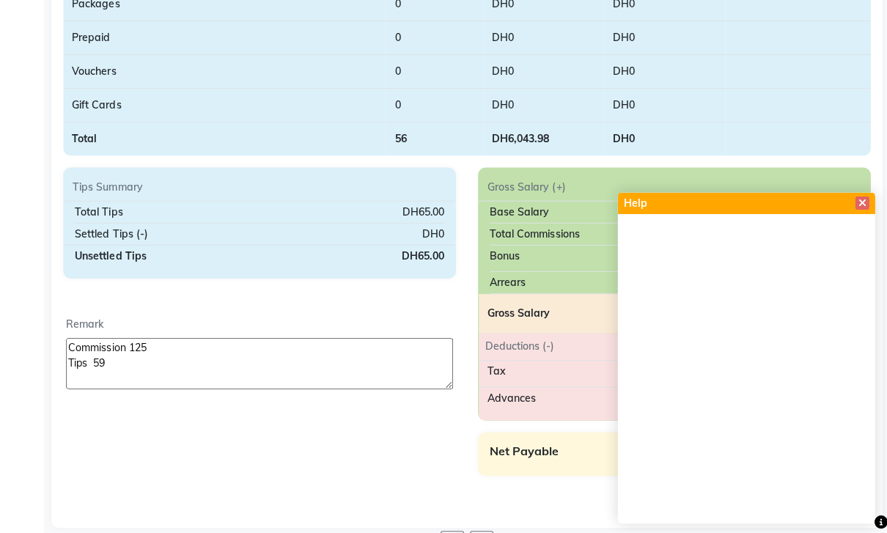
click at [860, 208] on icon at bounding box center [860, 202] width 8 height 10
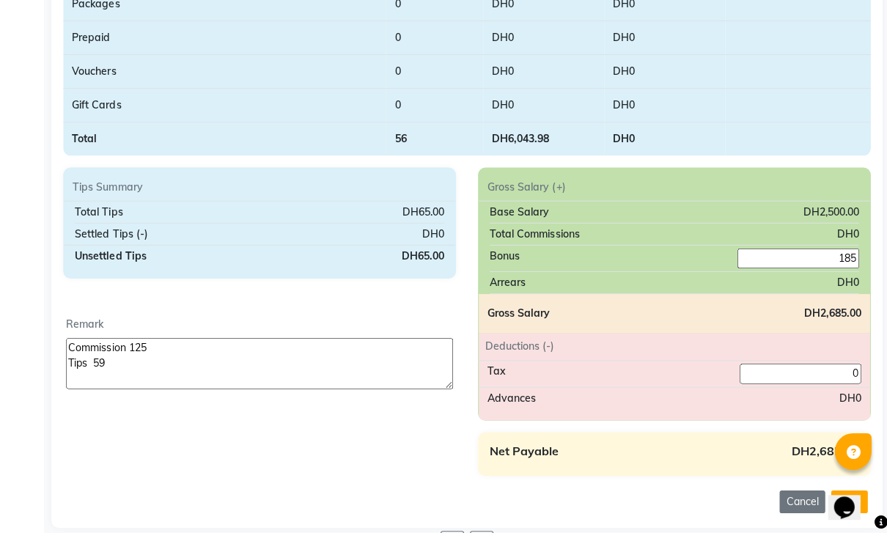
click at [844, 469] on div at bounding box center [850, 450] width 37 height 37
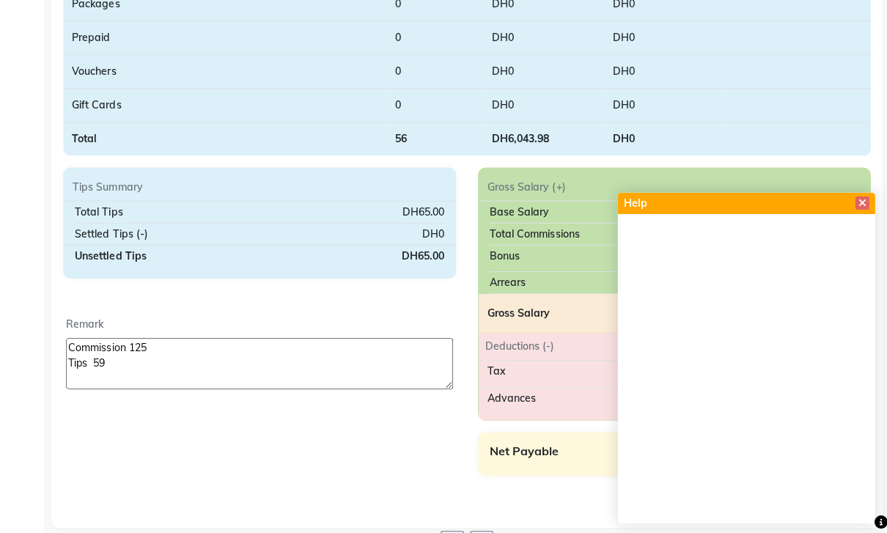
click at [865, 209] on span at bounding box center [860, 202] width 14 height 13
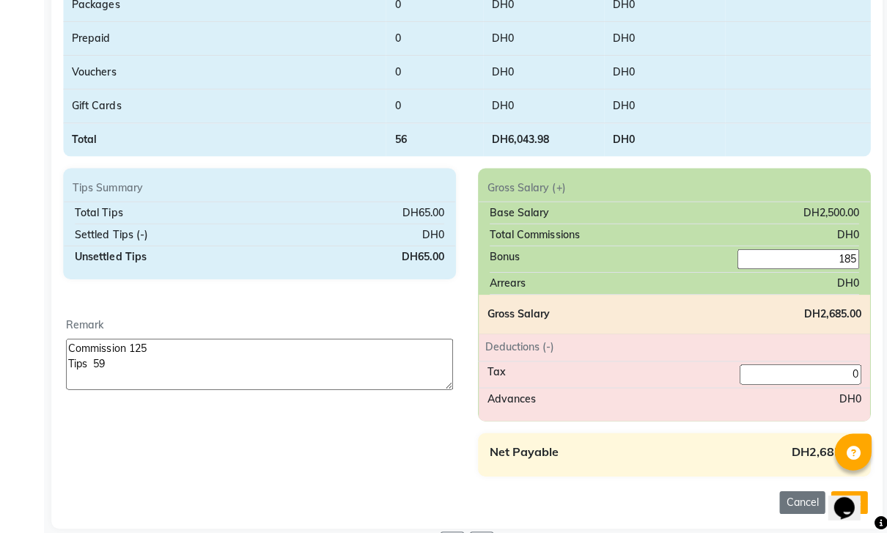
click at [843, 512] on button "Save" at bounding box center [847, 500] width 37 height 23
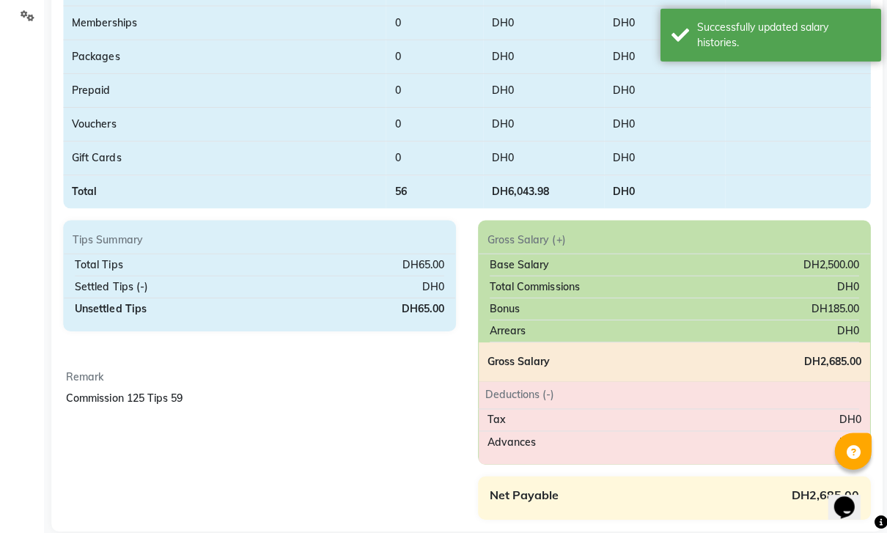
scroll to position [340, 0]
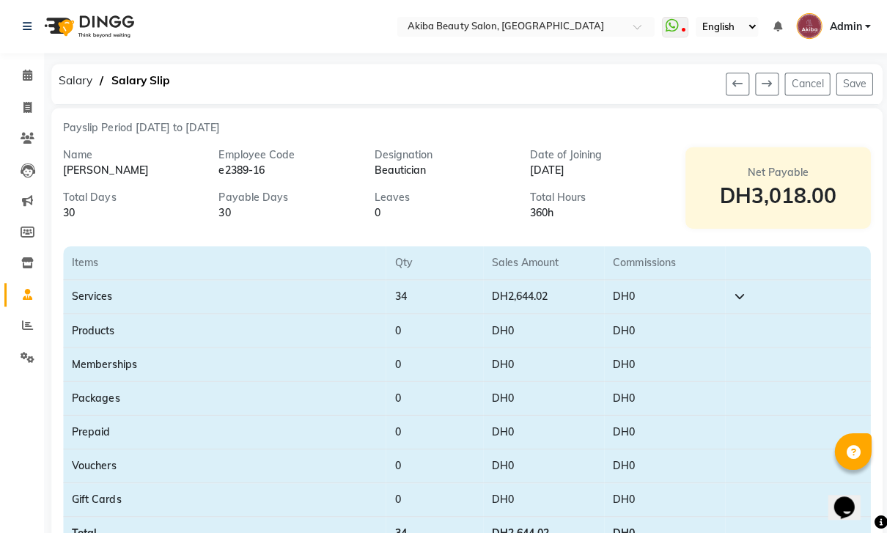
click at [775, 76] on button at bounding box center [764, 84] width 23 height 23
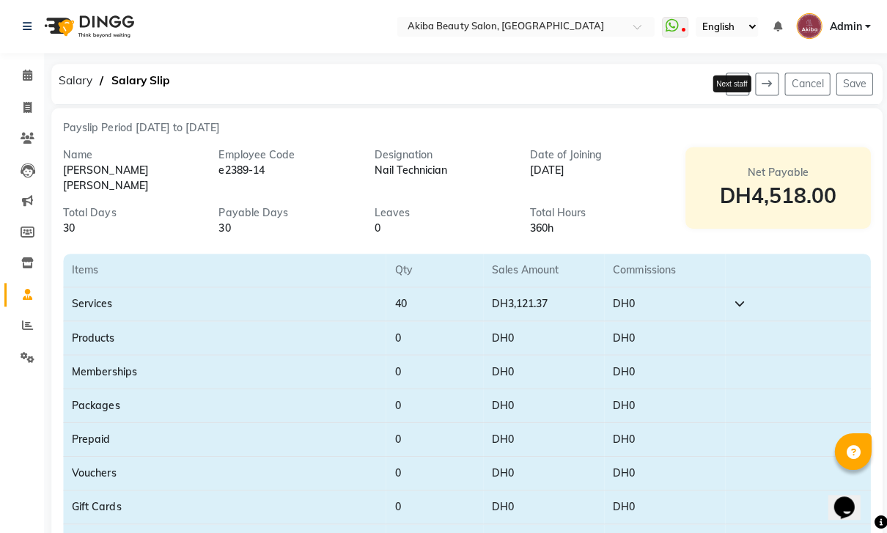
click at [773, 76] on button at bounding box center [764, 84] width 23 height 23
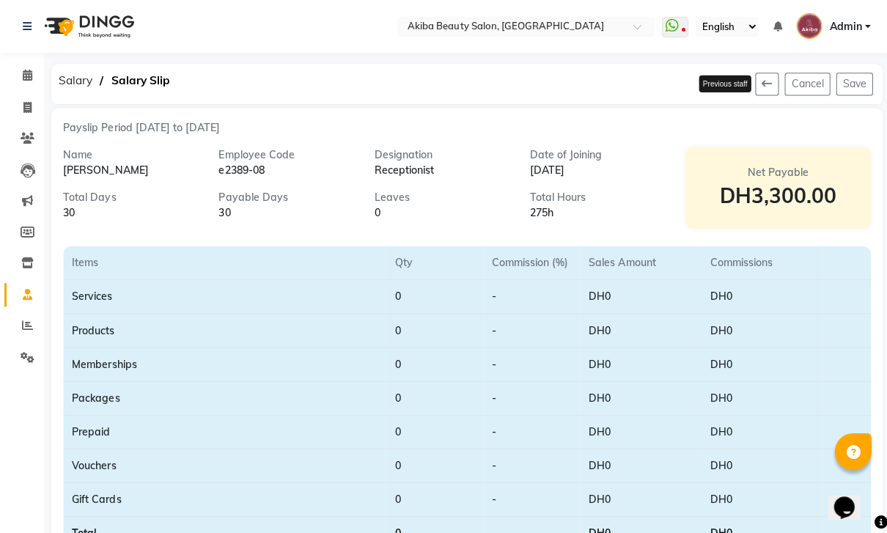
click at [753, 93] on ngb-tooltip-window "Previous staff" at bounding box center [722, 84] width 61 height 26
click at [762, 89] on icon at bounding box center [765, 83] width 10 height 10
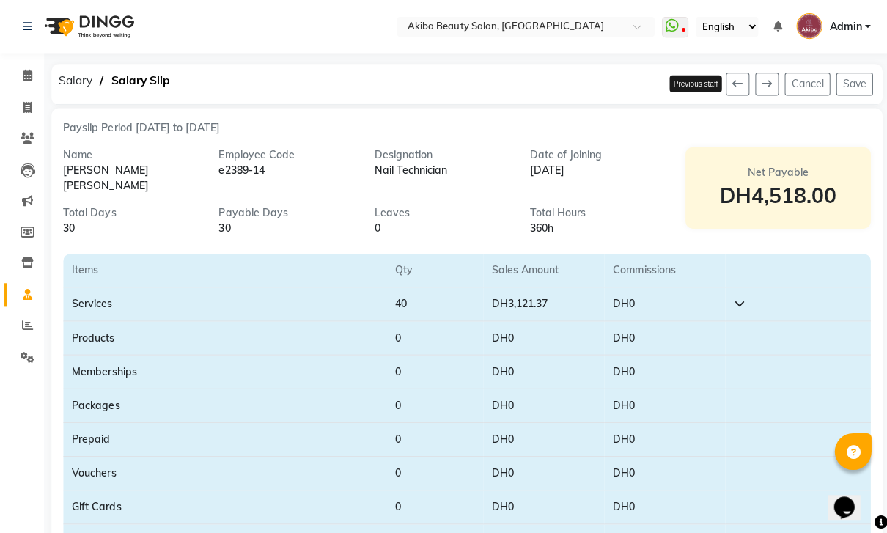
click at [733, 84] on icon at bounding box center [735, 83] width 10 height 10
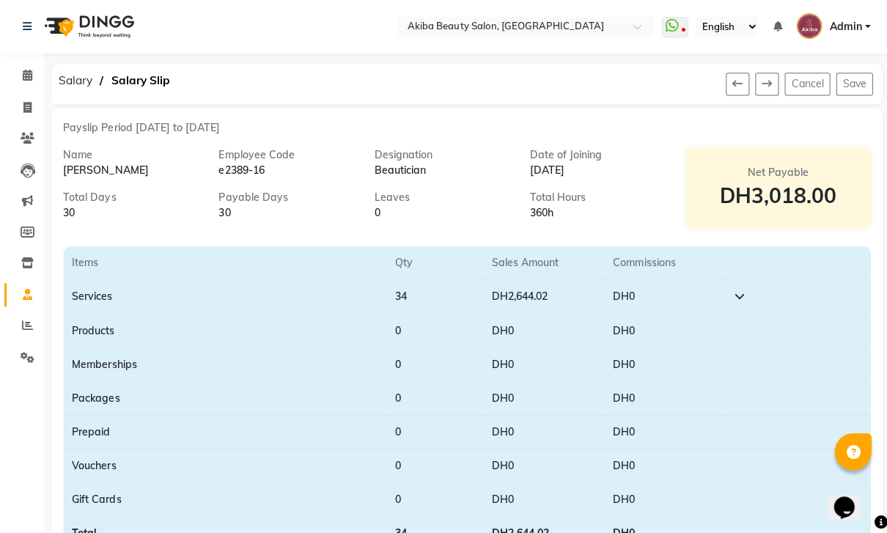
click at [733, 85] on icon at bounding box center [735, 83] width 10 height 10
type input "185"
type textarea "Commission 125 Tips 59"
click at [736, 82] on icon at bounding box center [735, 83] width 10 height 10
type input "32"
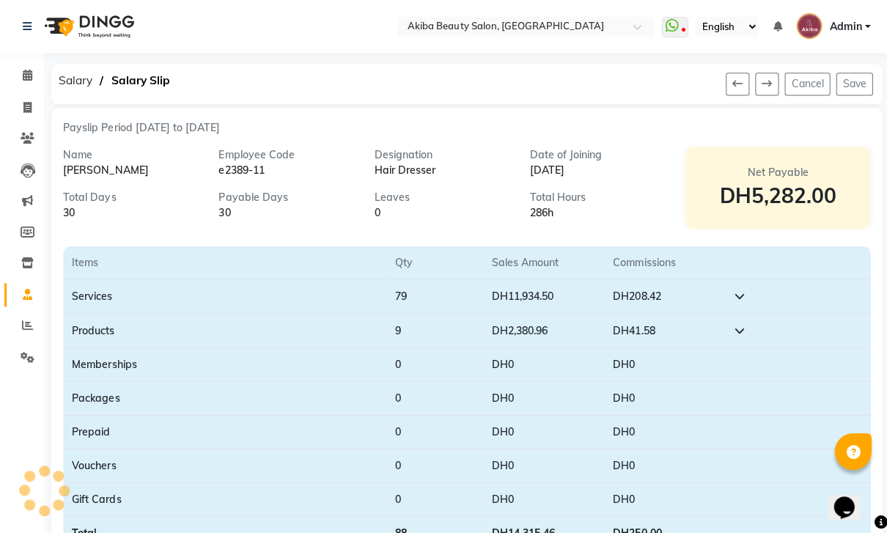
click at [734, 88] on icon at bounding box center [735, 83] width 10 height 10
click at [739, 84] on icon at bounding box center [735, 83] width 10 height 10
click at [745, 81] on div "Cancel Save" at bounding box center [601, 84] width 555 height 40
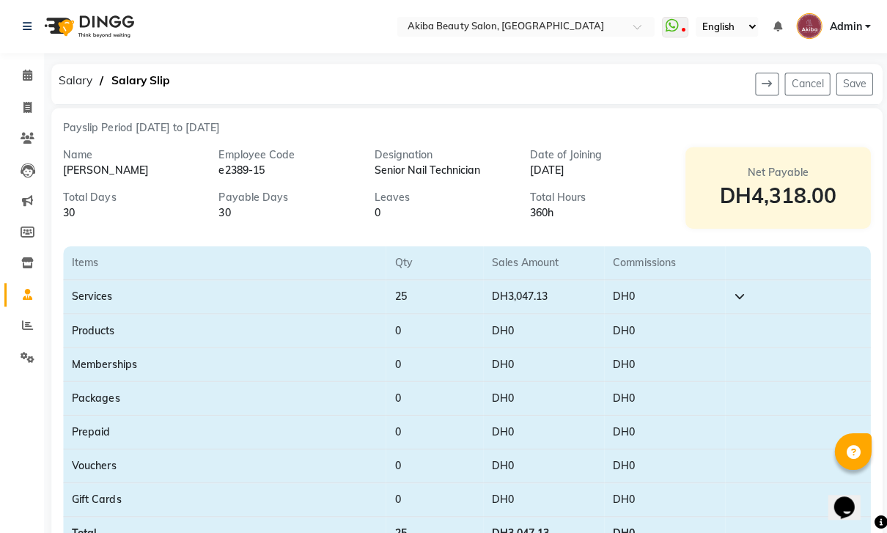
click at [768, 89] on icon at bounding box center [765, 83] width 10 height 10
click at [769, 77] on button at bounding box center [764, 84] width 23 height 23
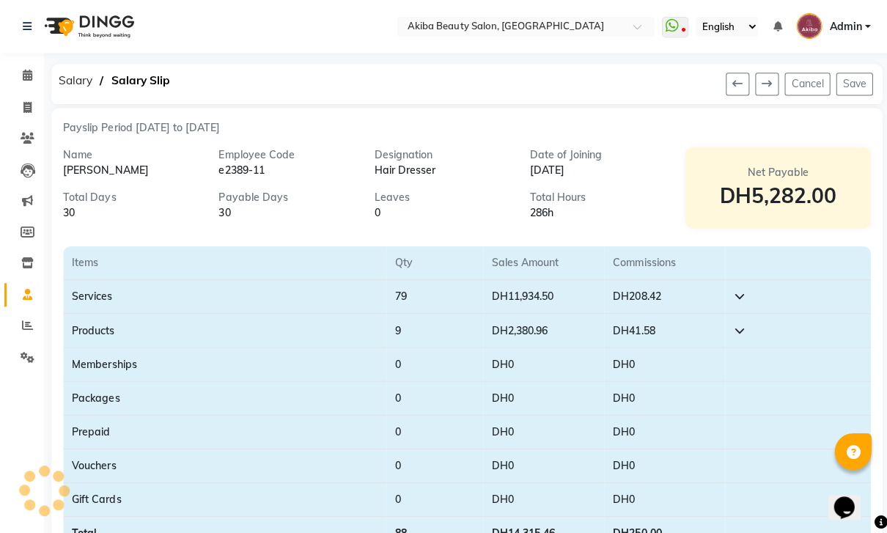
click at [733, 87] on icon at bounding box center [735, 83] width 10 height 10
click at [776, 79] on button at bounding box center [764, 84] width 23 height 23
type input "32"
click at [18, 84] on link "Calendar" at bounding box center [21, 76] width 35 height 24
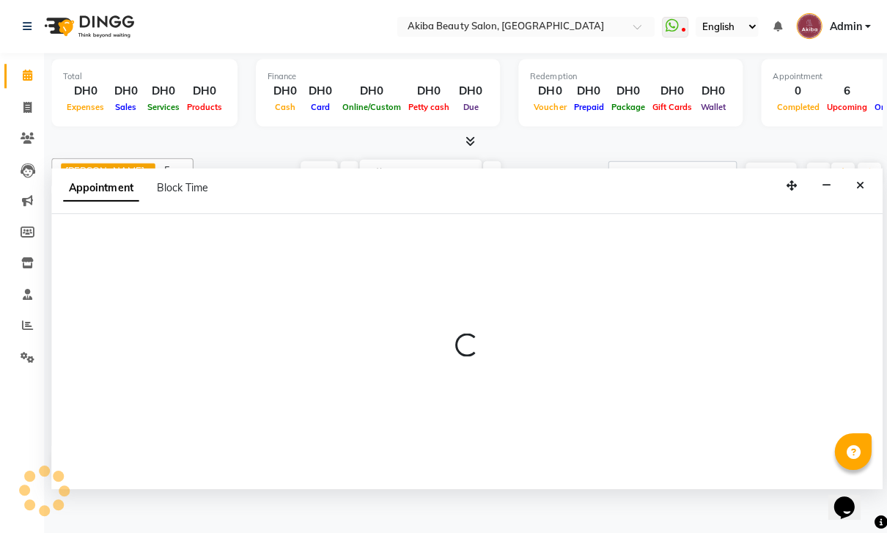
select select "84661"
select select "840"
select select "tentative"
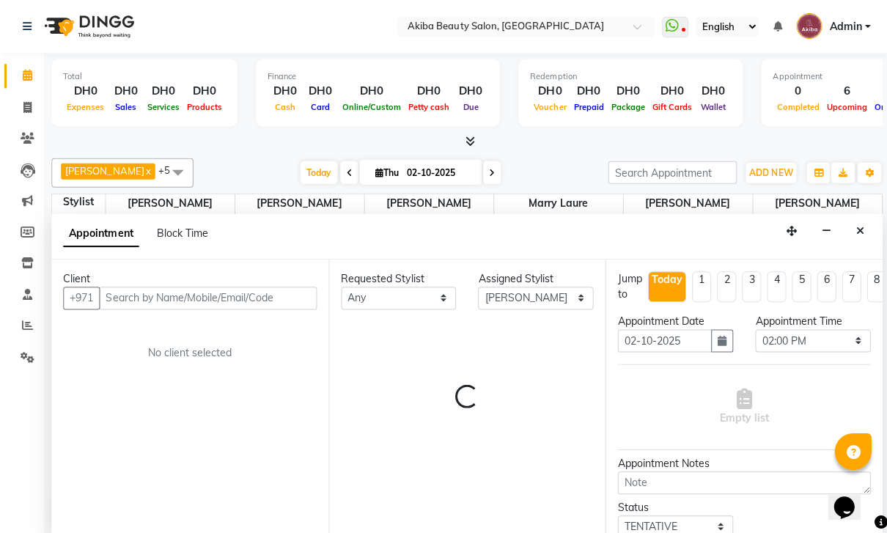
click at [859, 225] on icon "Close" at bounding box center [858, 230] width 8 height 10
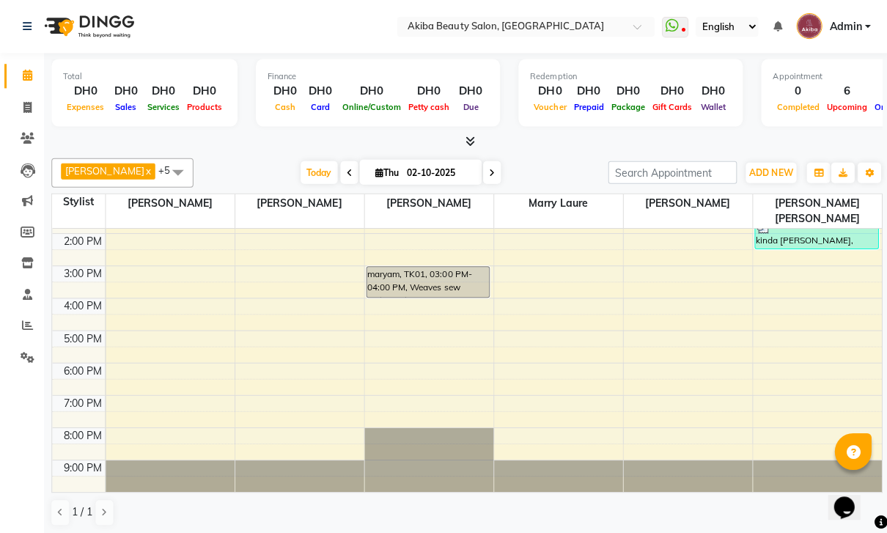
scroll to position [188, 0]
click at [488, 175] on icon at bounding box center [491, 172] width 6 height 9
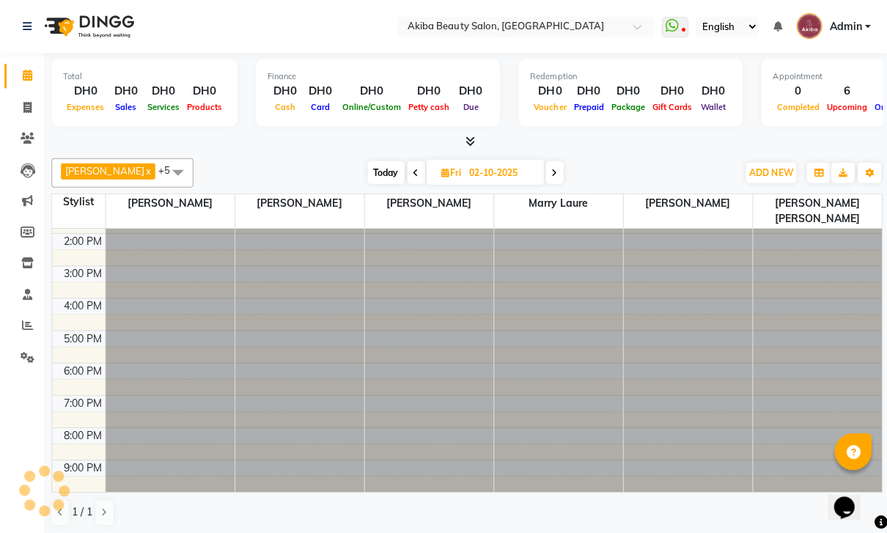
type input "03-10-2025"
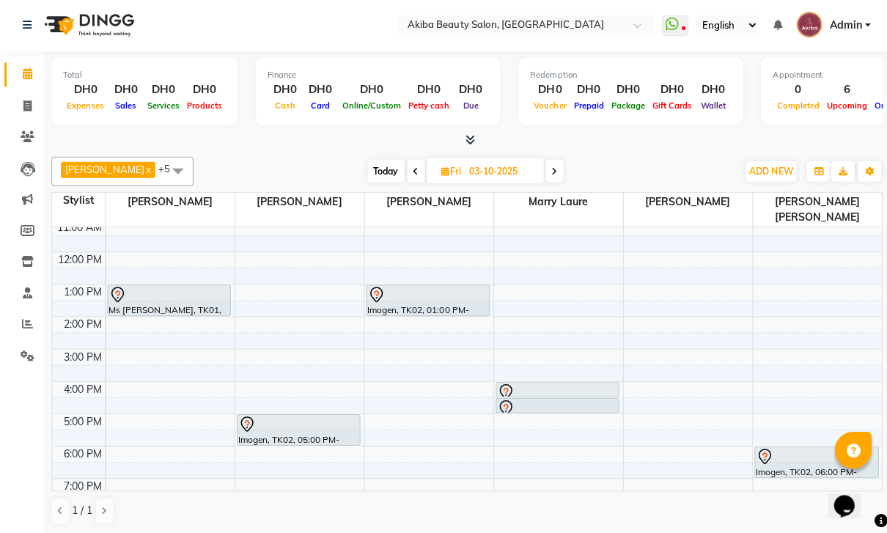
scroll to position [102, 0]
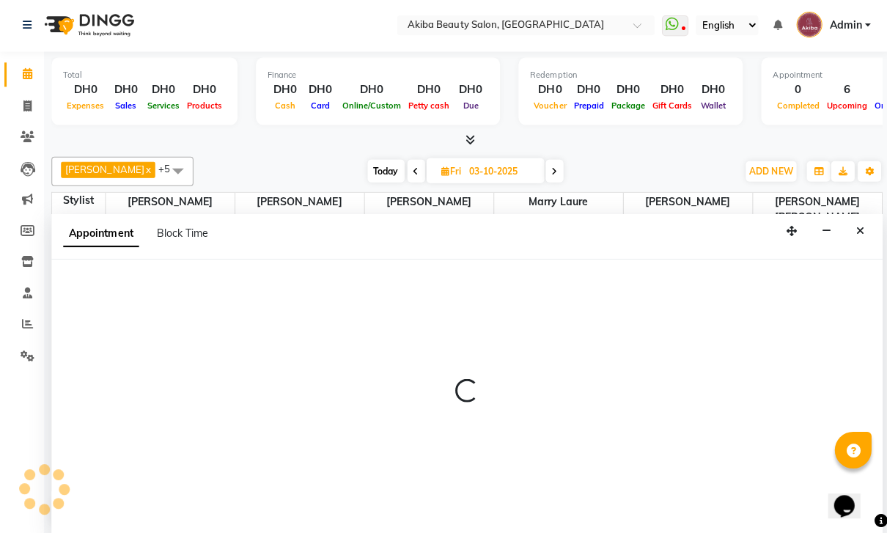
select select "88413"
select select "780"
select select "tentative"
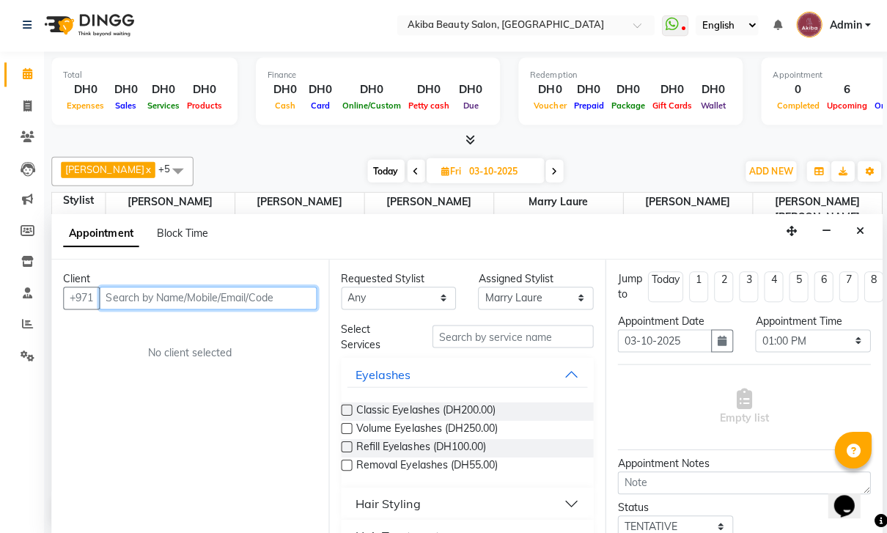
click at [187, 287] on input "text" at bounding box center [207, 298] width 217 height 23
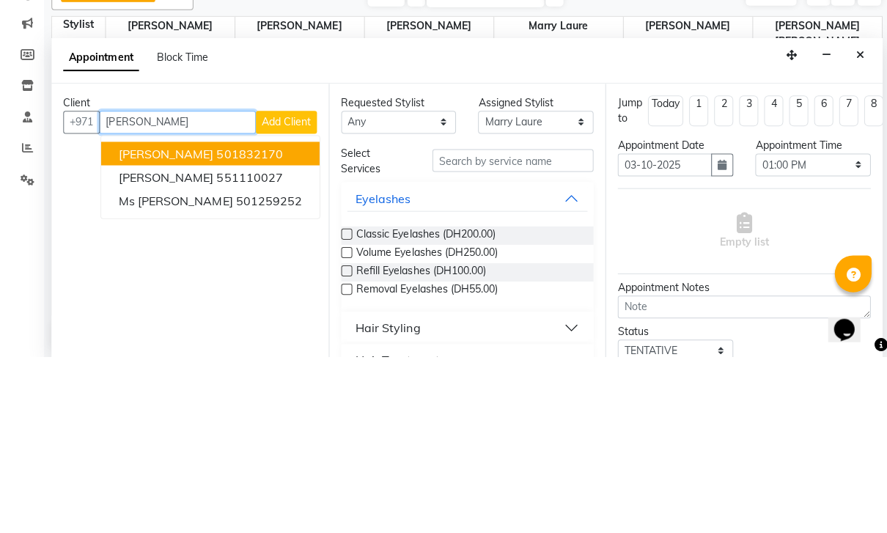
click at [235, 370] on ngb-highlight "501259252" at bounding box center [268, 377] width 66 height 15
type input "501259252"
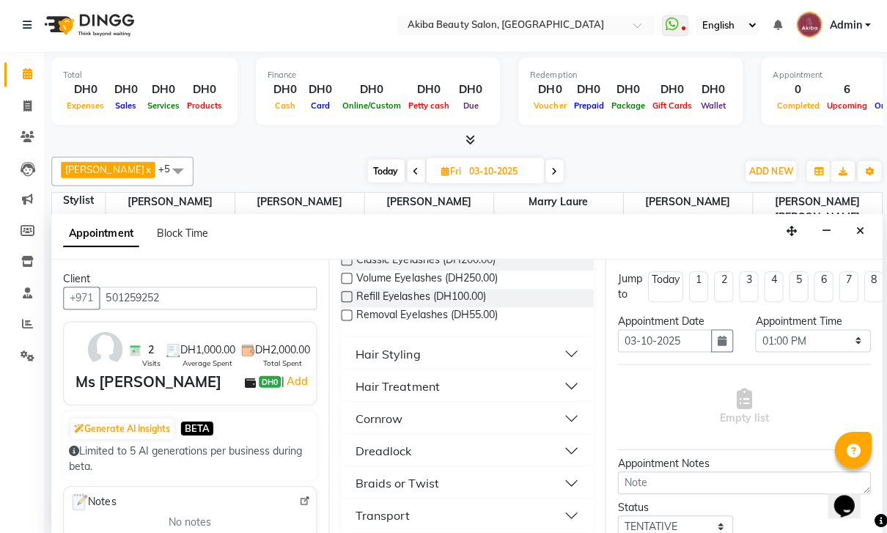
scroll to position [148, 0]
click at [557, 472] on button "Braids or Twist" at bounding box center [466, 485] width 241 height 26
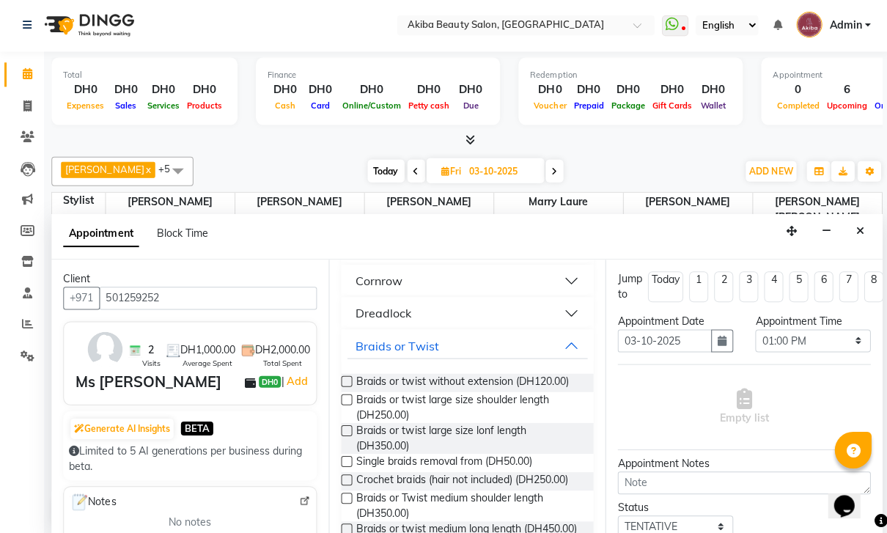
scroll to position [288, 0]
click at [361, 452] on span "Single braids removal from (DH50.00)" at bounding box center [443, 461] width 175 height 18
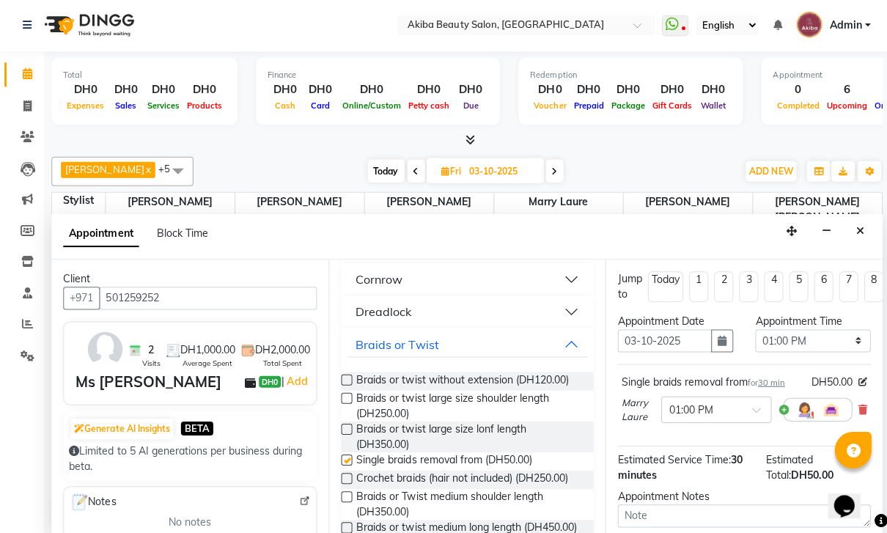
checkbox input "false"
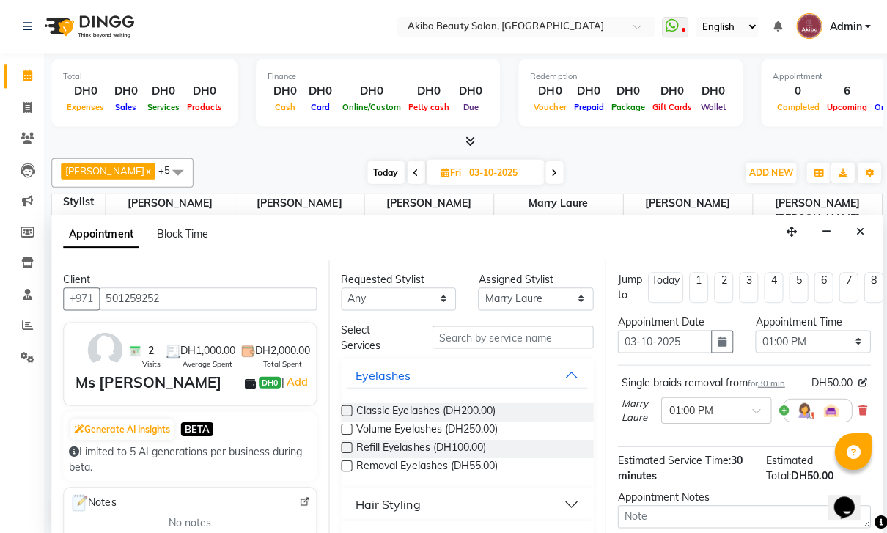
scroll to position [0, 0]
click at [500, 325] on input "text" at bounding box center [511, 336] width 161 height 23
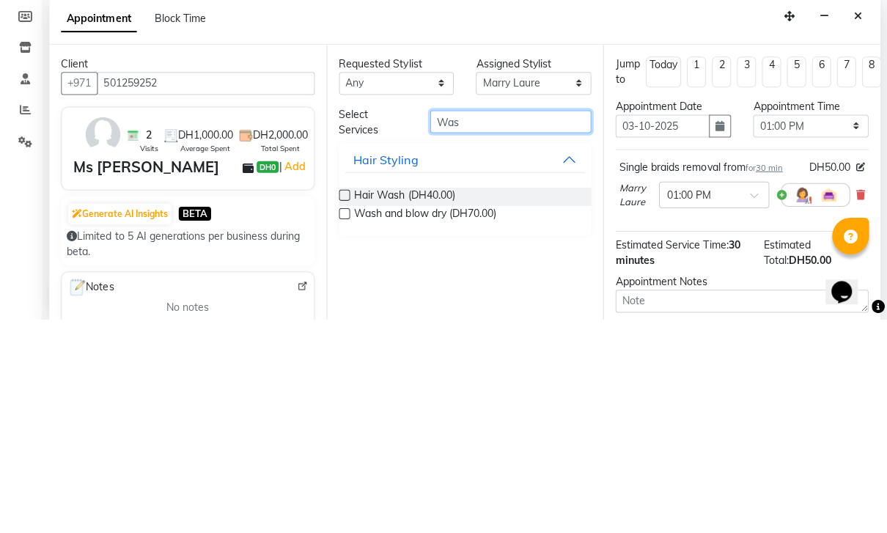
type input "Was"
click at [356, 402] on span "Hair Wash (DH40.00)" at bounding box center [406, 411] width 100 height 18
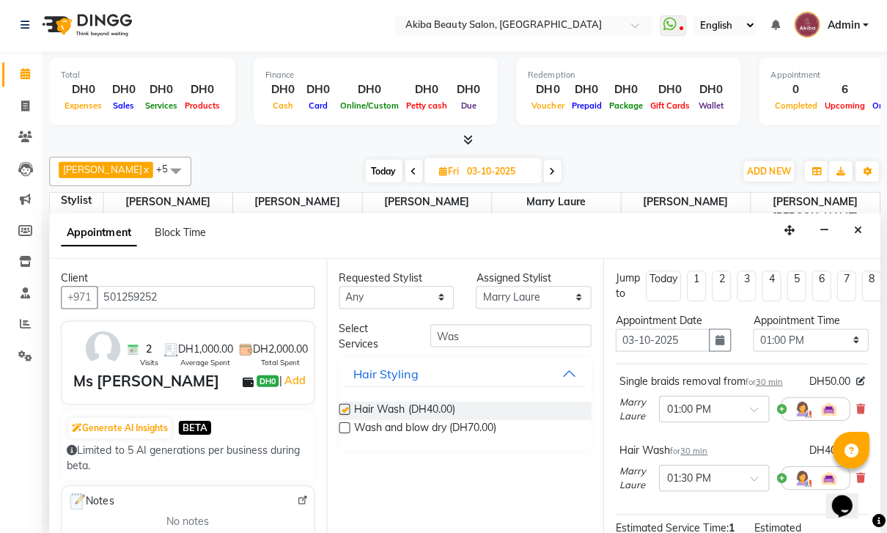
checkbox input "false"
click at [485, 325] on input "Was" at bounding box center [511, 336] width 161 height 23
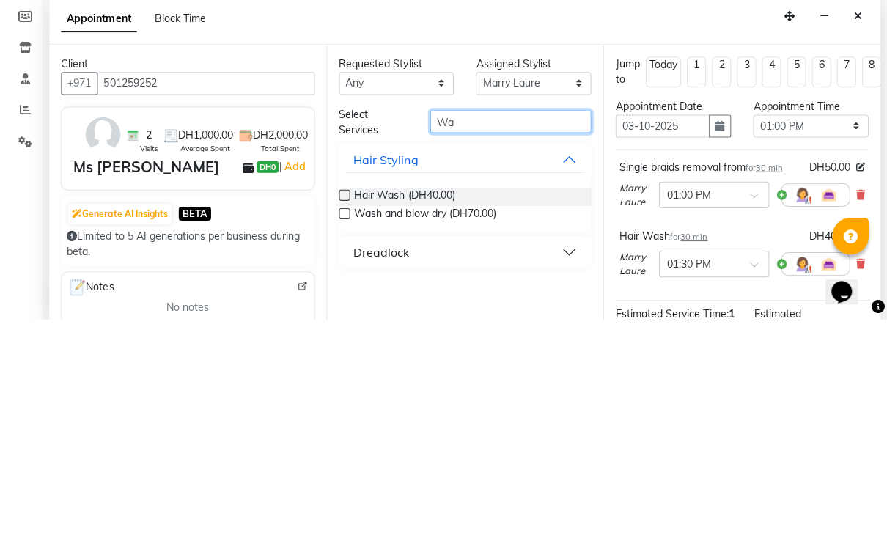
type input "W"
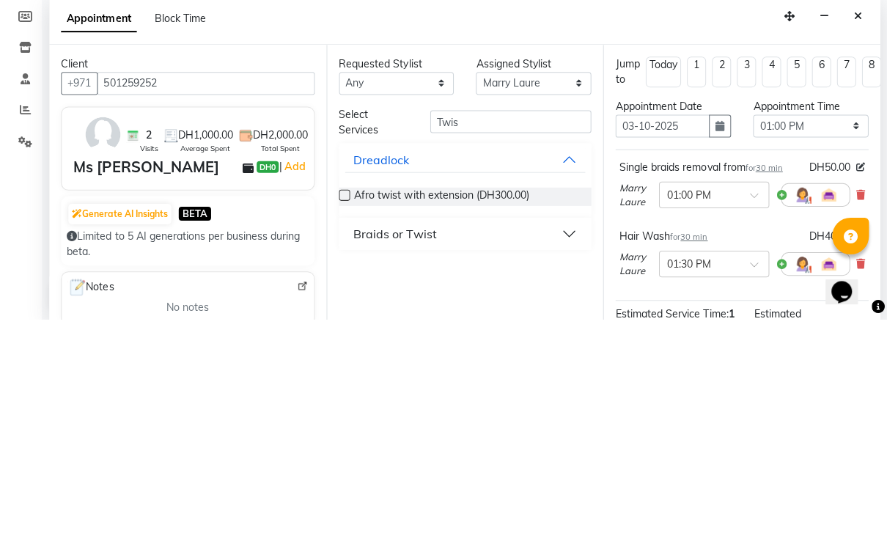
scroll to position [1, 0]
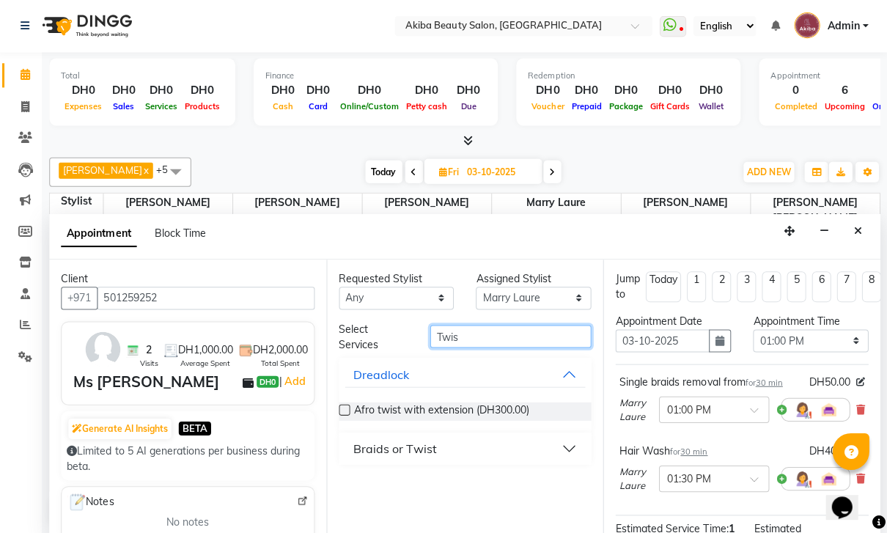
type input "Twis"
click at [568, 435] on button "Braids or Twist" at bounding box center [466, 447] width 241 height 26
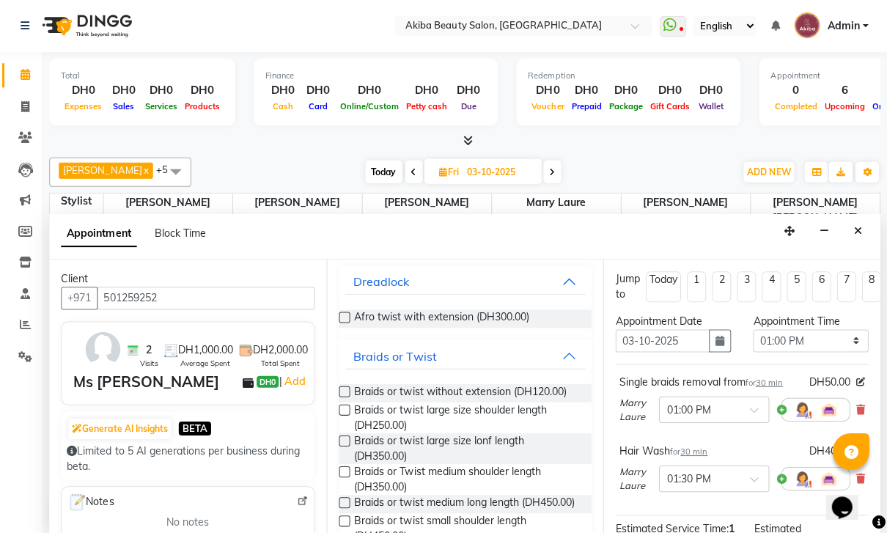
scroll to position [93, 0]
click at [362, 382] on span "Braids or twist without extension (DH120.00)" at bounding box center [462, 391] width 212 height 18
checkbox input "false"
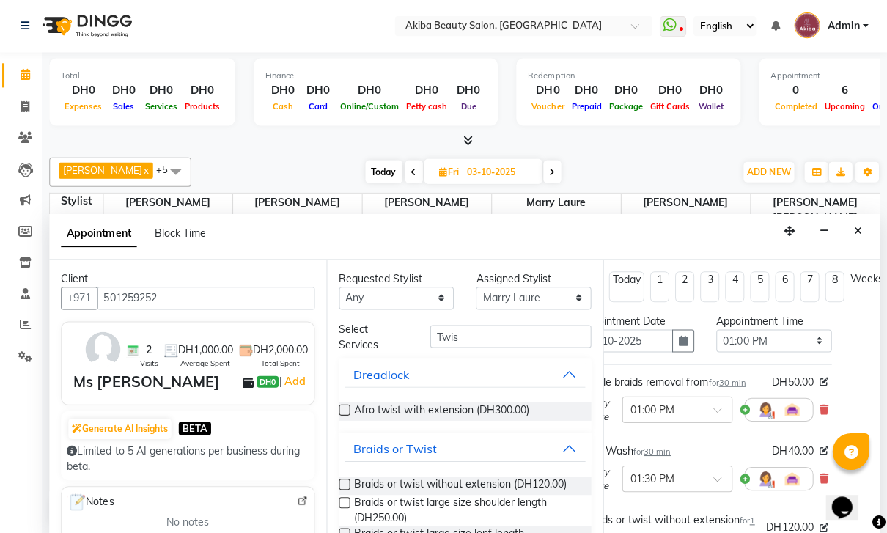
scroll to position [0, 0]
click at [538, 291] on select "Select [PERSON_NAME] [PERSON_NAME] [PERSON_NAME] Marry [PERSON_NAME] [PERSON_NA…" at bounding box center [534, 297] width 115 height 23
select select "75753"
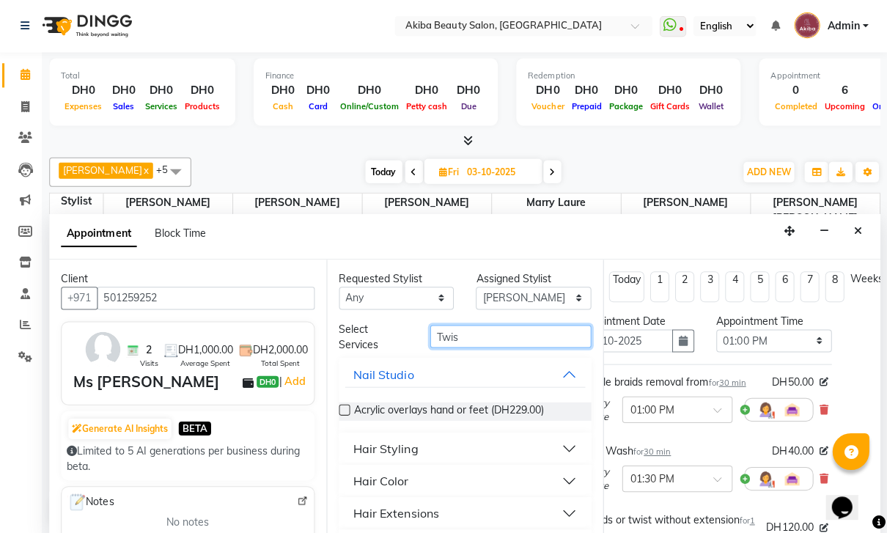
click at [492, 331] on input "Twis" at bounding box center [511, 335] width 161 height 23
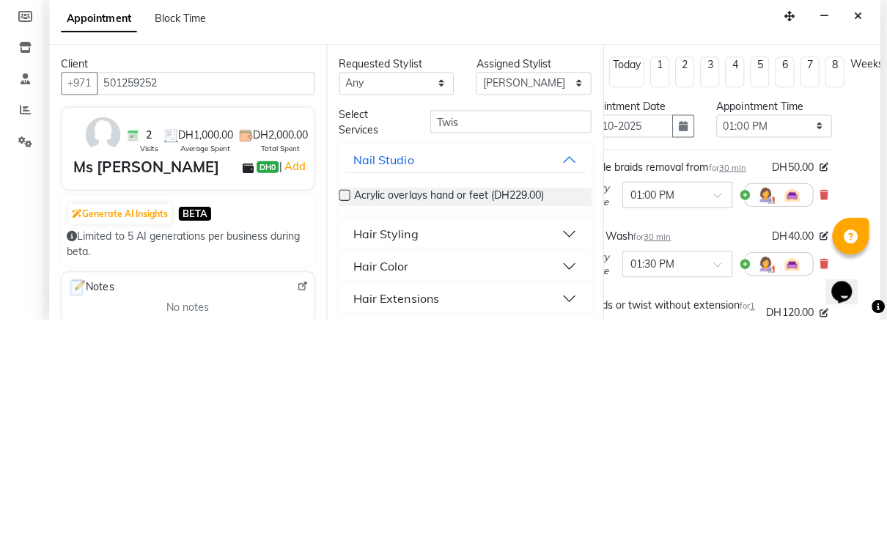
scroll to position [1, 0]
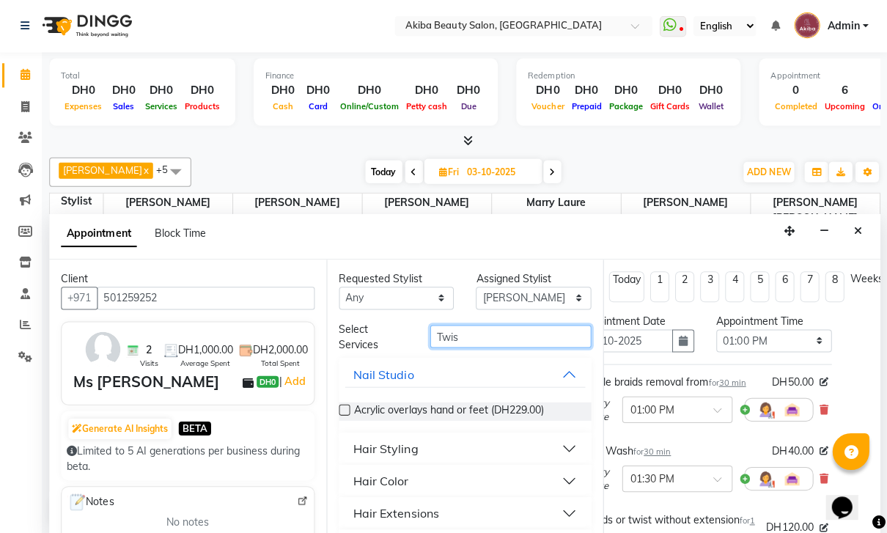
click at [495, 329] on input "Twis" at bounding box center [511, 335] width 161 height 23
type input "Twist"
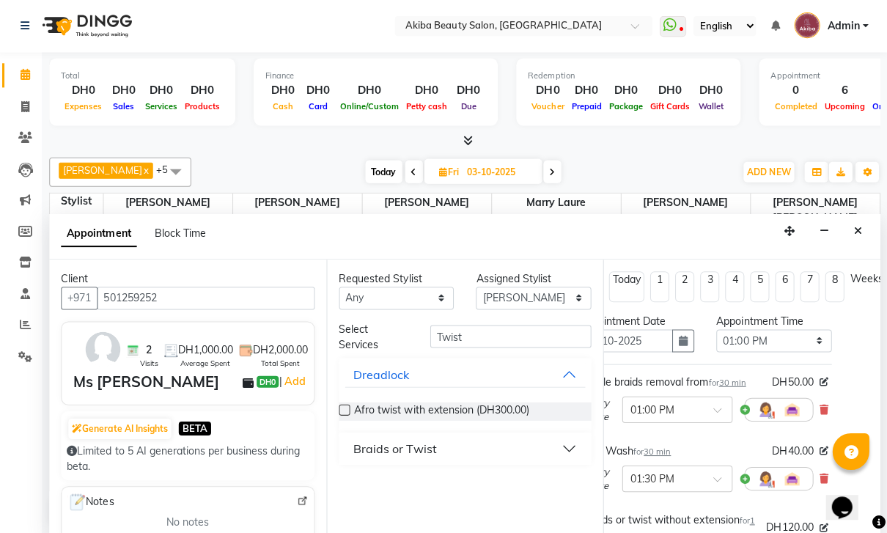
click at [557, 434] on button "Braids or Twist" at bounding box center [466, 447] width 241 height 26
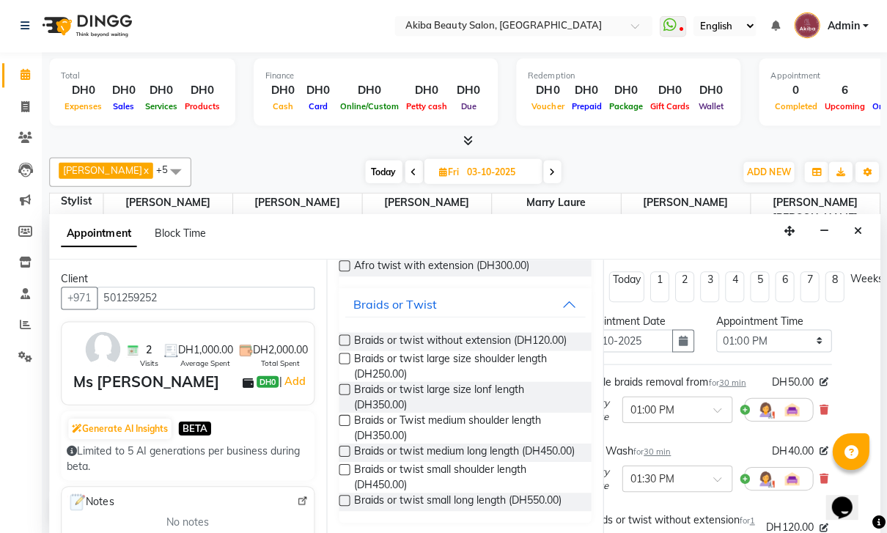
scroll to position [146, 0]
click at [356, 331] on span "Braids or twist without extension (DH120.00)" at bounding box center [462, 340] width 212 height 18
click at [340, 334] on label at bounding box center [345, 339] width 11 height 11
click at [340, 336] on input "checkbox" at bounding box center [345, 341] width 10 height 10
checkbox input "false"
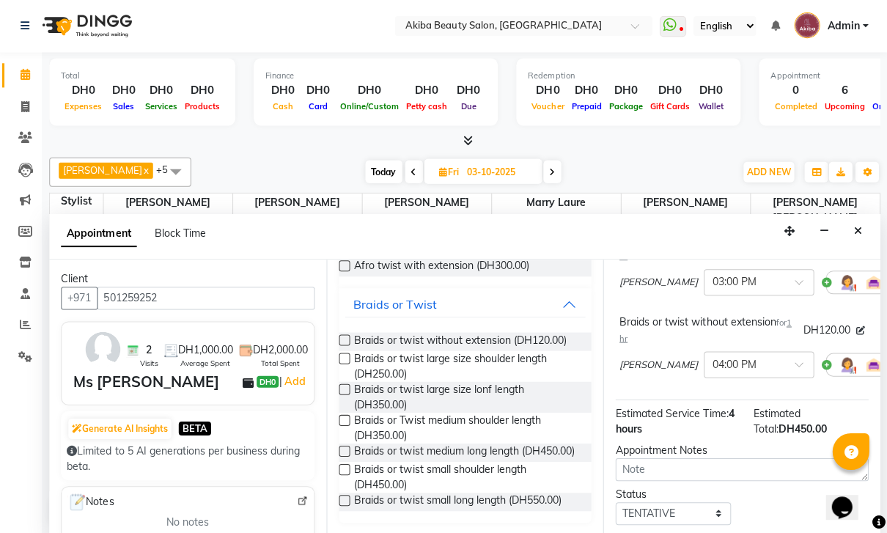
scroll to position [364, 0]
click at [751, 357] on div "× 04:00 PM" at bounding box center [759, 363] width 110 height 26
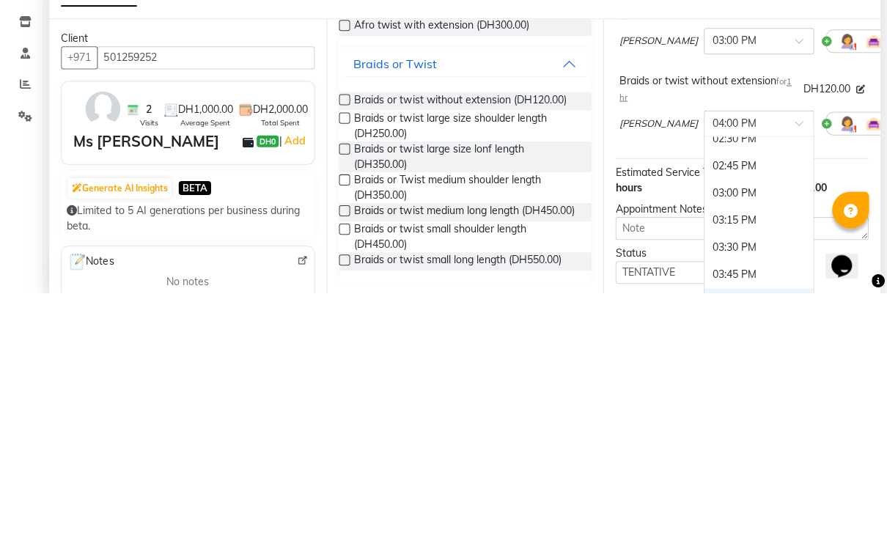
scroll to position [613, 0]
click at [706, 394] on div "02:45 PM" at bounding box center [759, 407] width 109 height 27
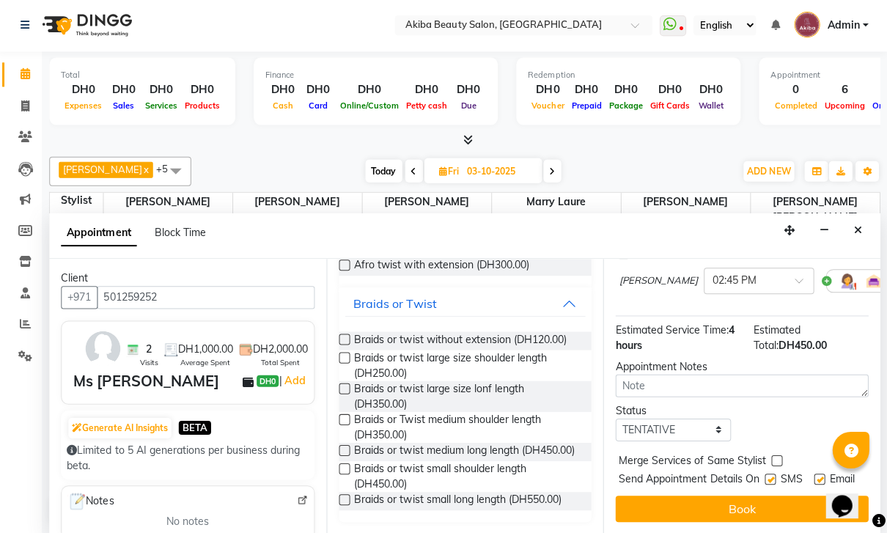
scroll to position [450, 0]
click at [724, 507] on button "Book" at bounding box center [742, 509] width 252 height 26
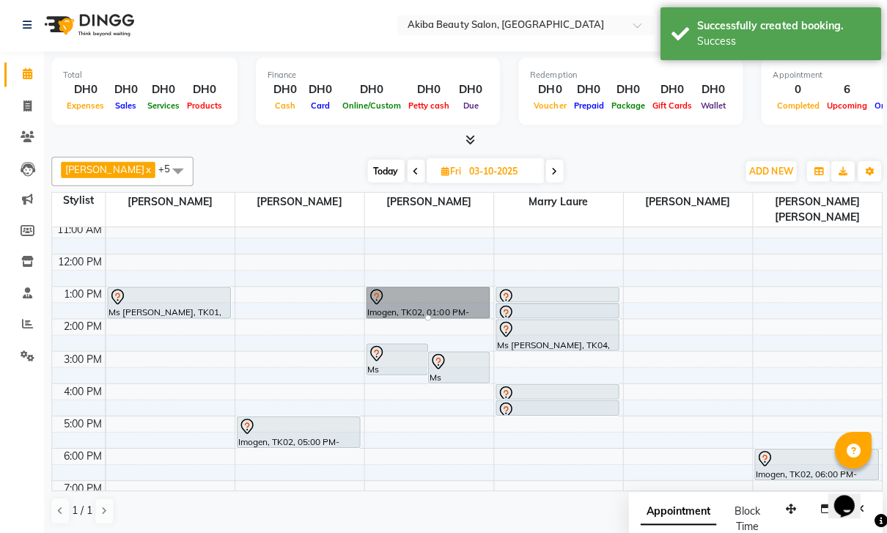
click at [424, 315] on div at bounding box center [427, 318] width 6 height 6
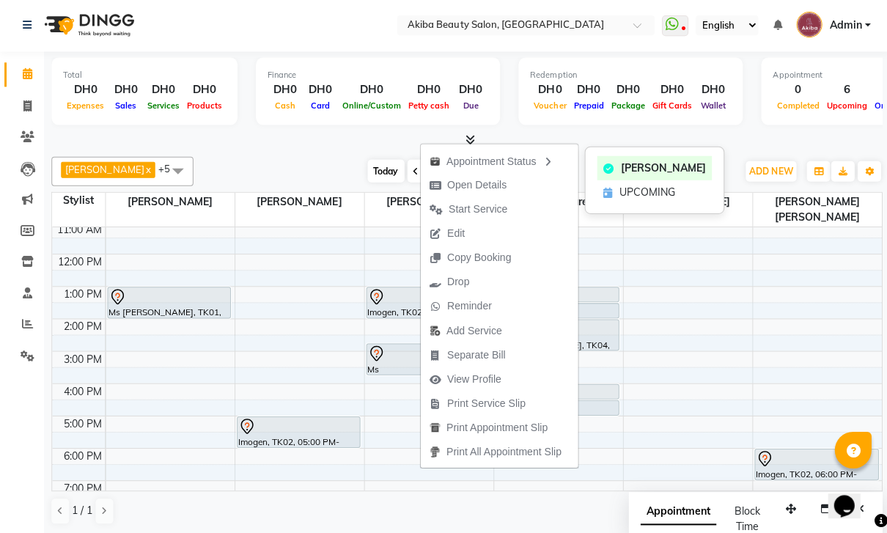
click at [494, 169] on div "Appointment Status" at bounding box center [497, 161] width 157 height 25
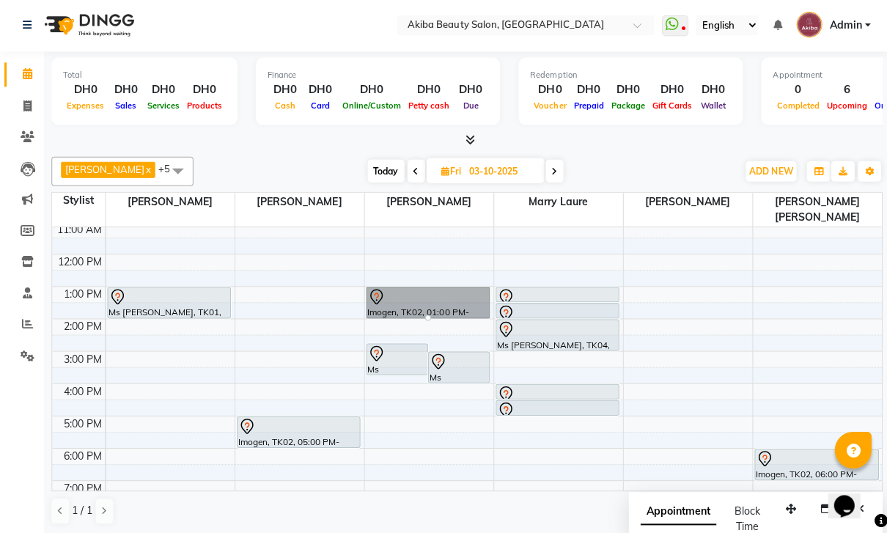
click at [430, 315] on div at bounding box center [427, 318] width 6 height 6
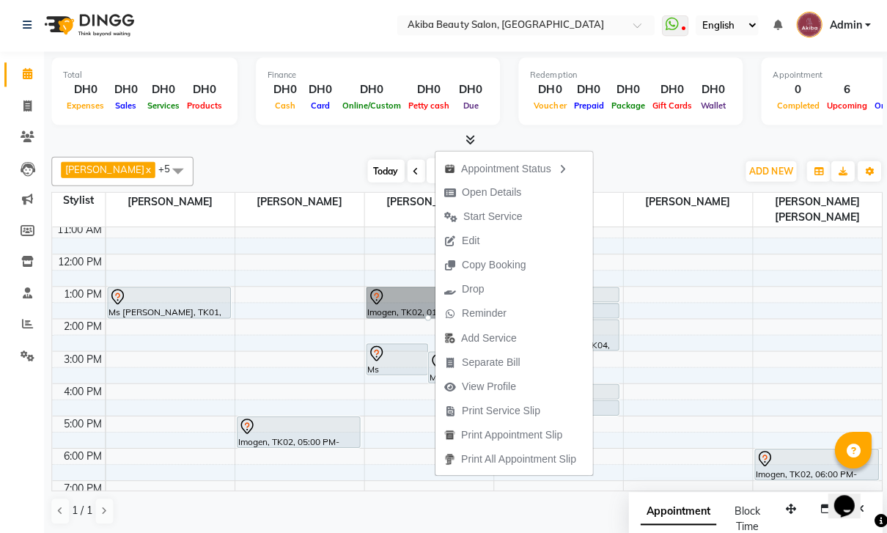
click at [510, 199] on span "Open Details" at bounding box center [481, 193] width 95 height 24
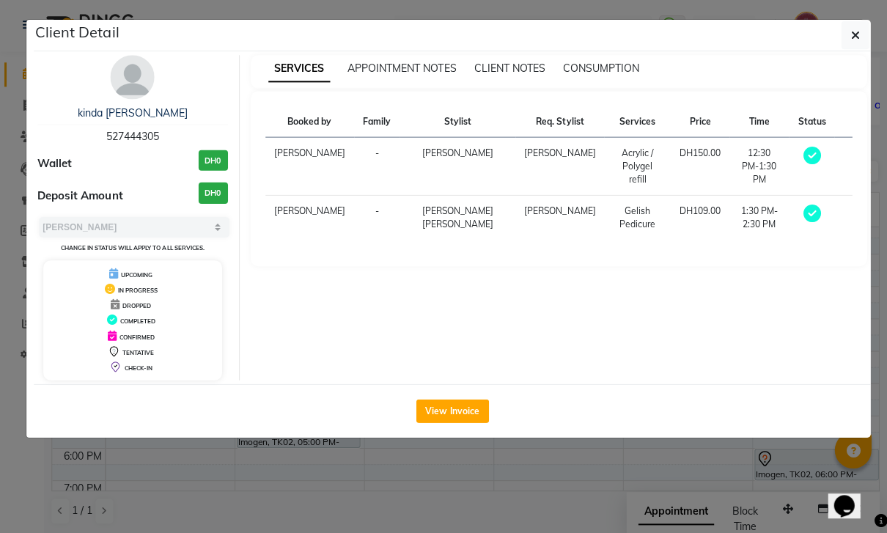
select select "7"
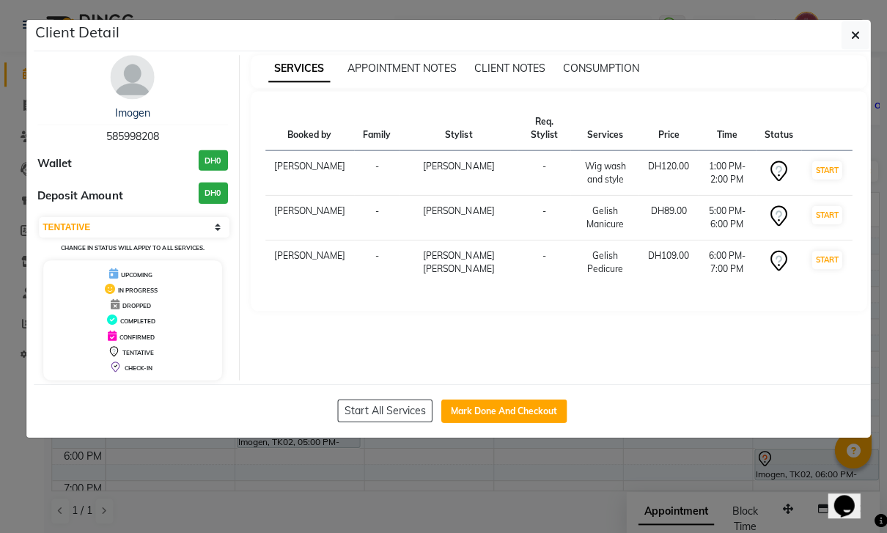
click at [849, 41] on icon "button" at bounding box center [853, 37] width 9 height 12
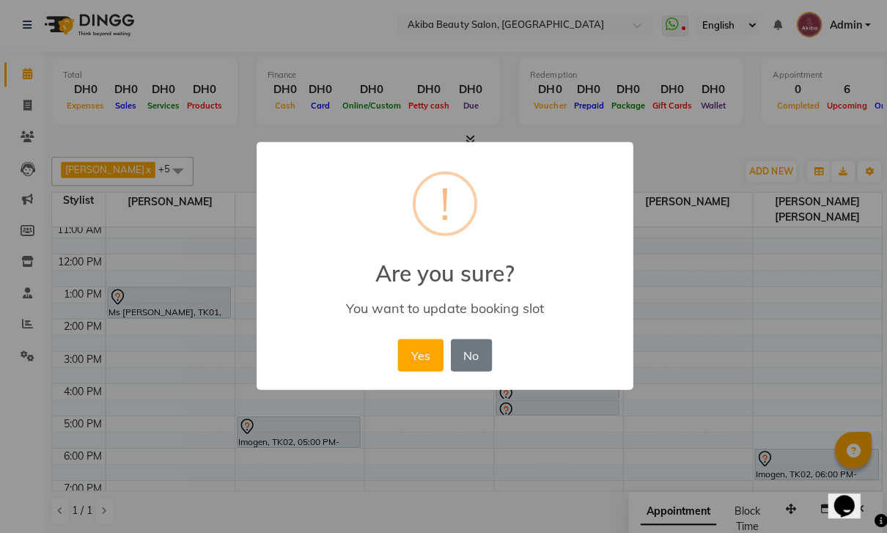
click at [417, 343] on button "Yes" at bounding box center [419, 356] width 45 height 32
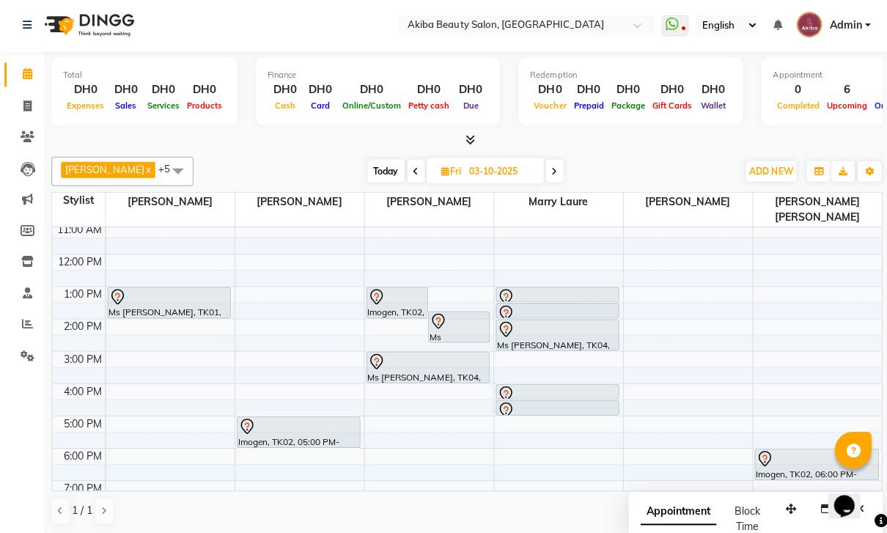
click at [547, 169] on span at bounding box center [553, 172] width 18 height 23
type input "04-10-2025"
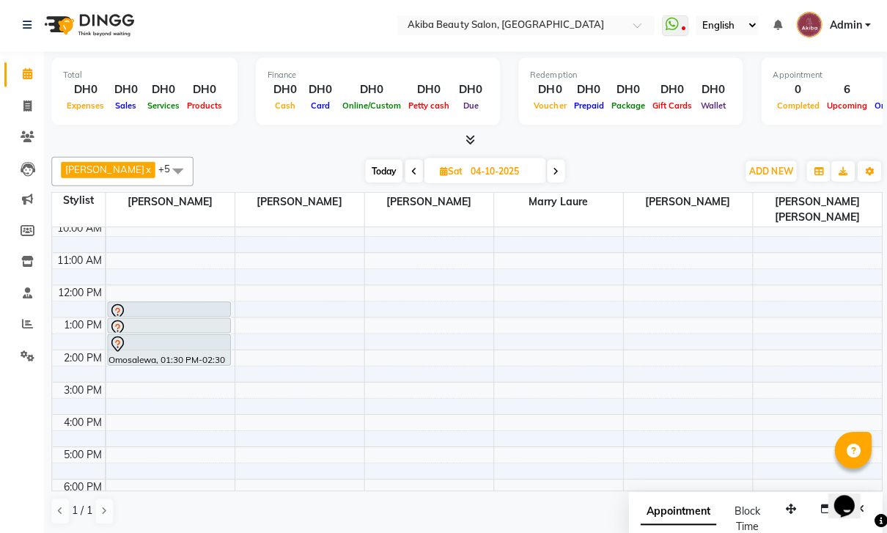
scroll to position [1, 0]
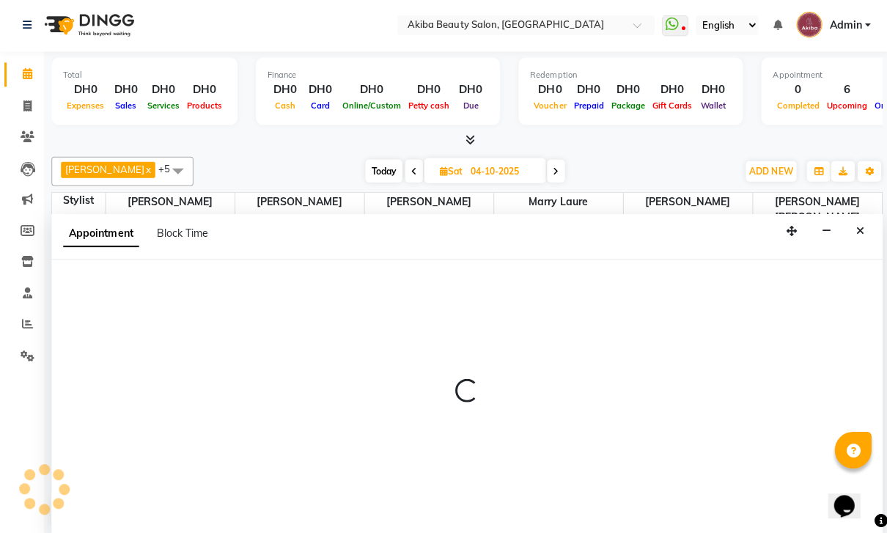
select select "75753"
select select "660"
select select "tentative"
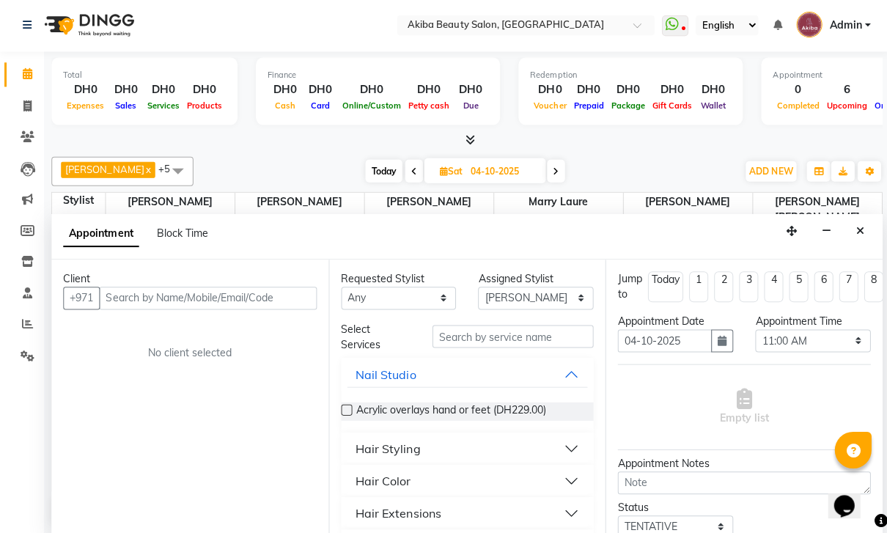
click at [193, 287] on input "text" at bounding box center [207, 298] width 217 height 23
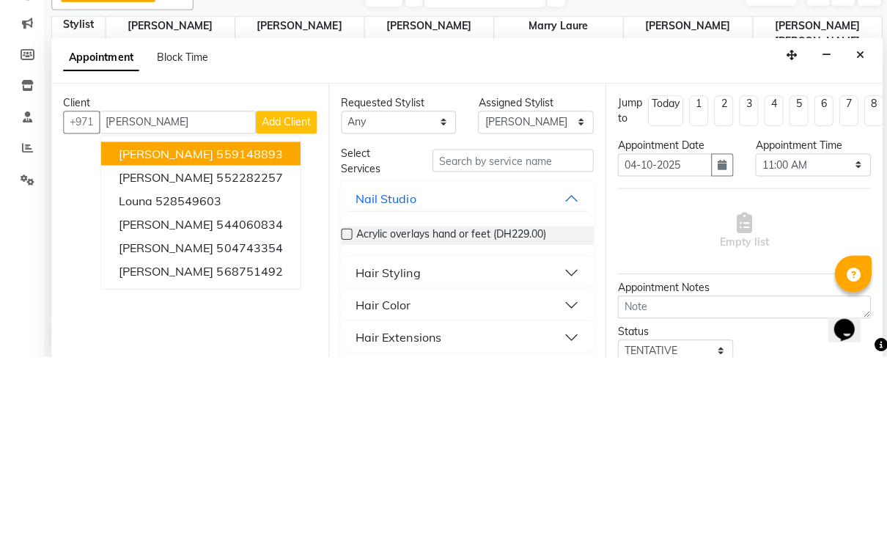
click at [232, 318] on button "[PERSON_NAME] 559148893" at bounding box center [200, 329] width 199 height 23
type input "559148893"
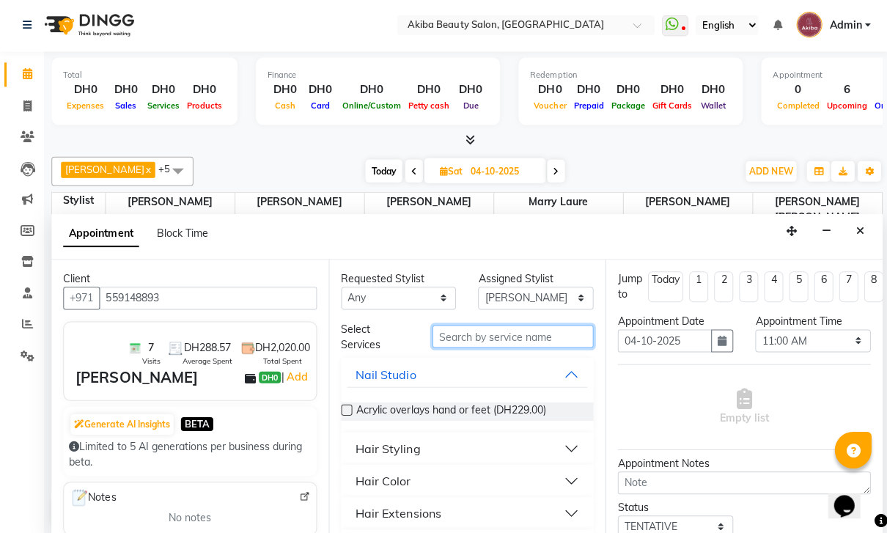
click at [502, 327] on input "text" at bounding box center [511, 337] width 161 height 23
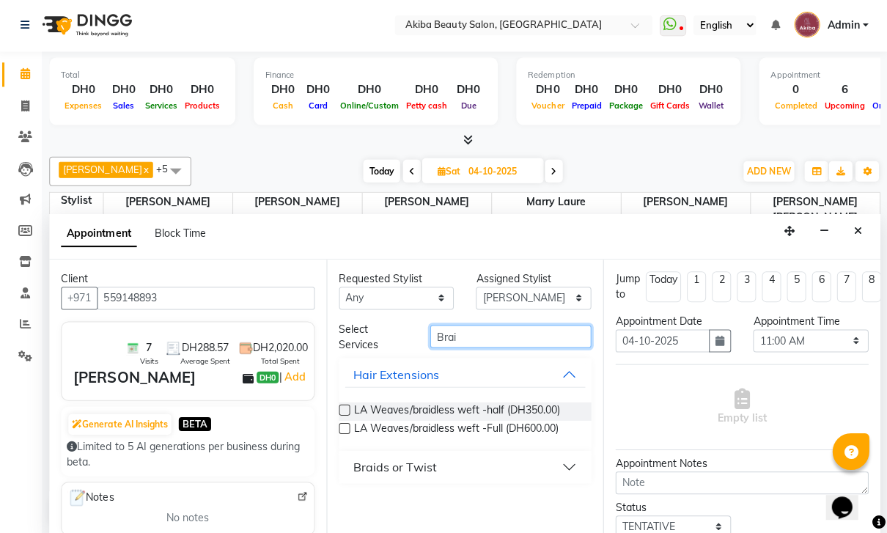
type input "Brai"
click at [554, 453] on button "Braids or Twist" at bounding box center [466, 465] width 241 height 26
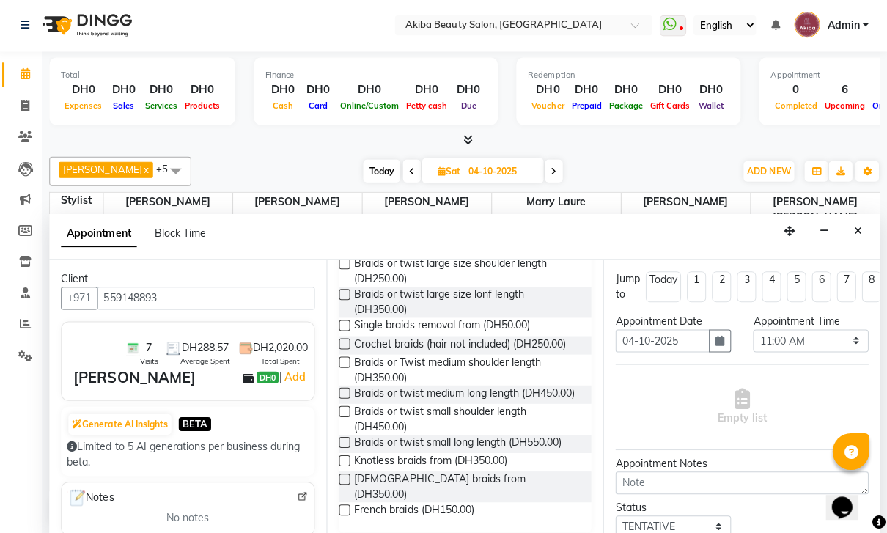
scroll to position [256, 0]
click at [359, 436] on span "Braids or twist small long length (DH550.00)" at bounding box center [459, 443] width 207 height 18
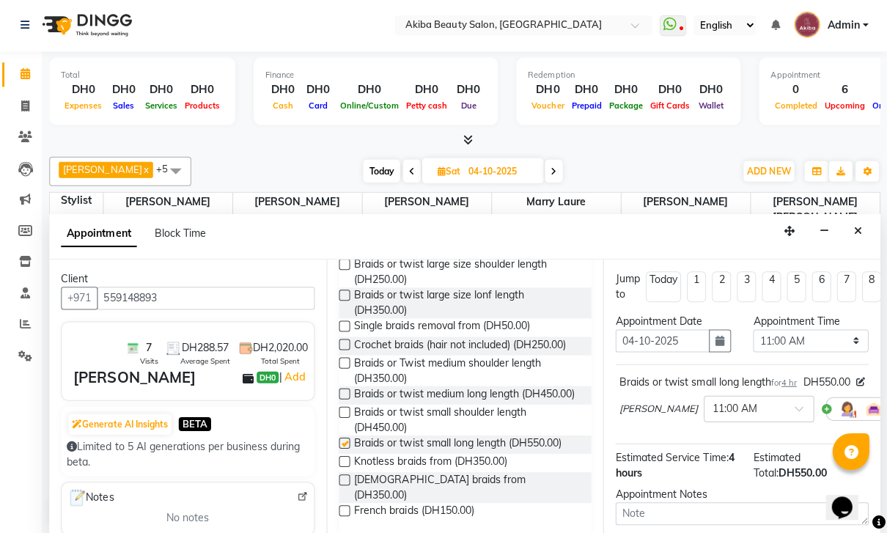
checkbox input "false"
click at [360, 385] on span "Braids or twist medium long length (DH450.00)" at bounding box center [466, 394] width 220 height 18
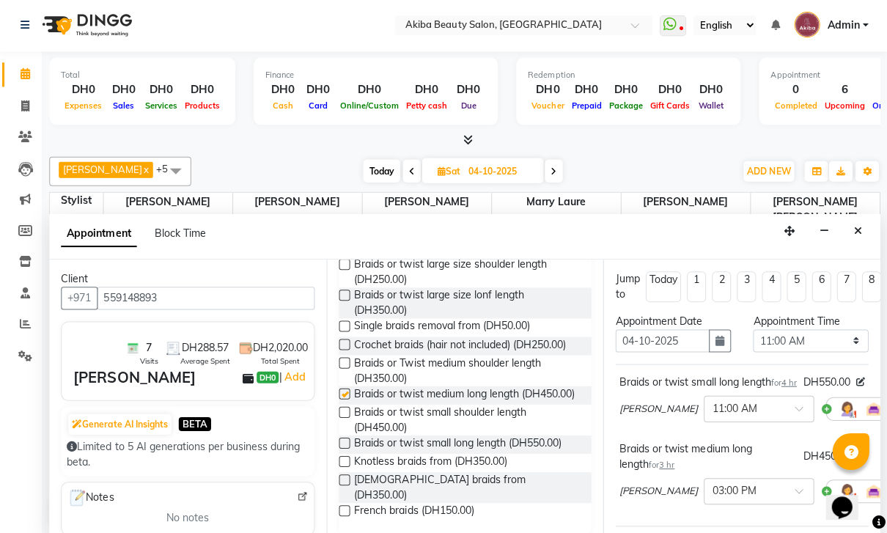
checkbox input "false"
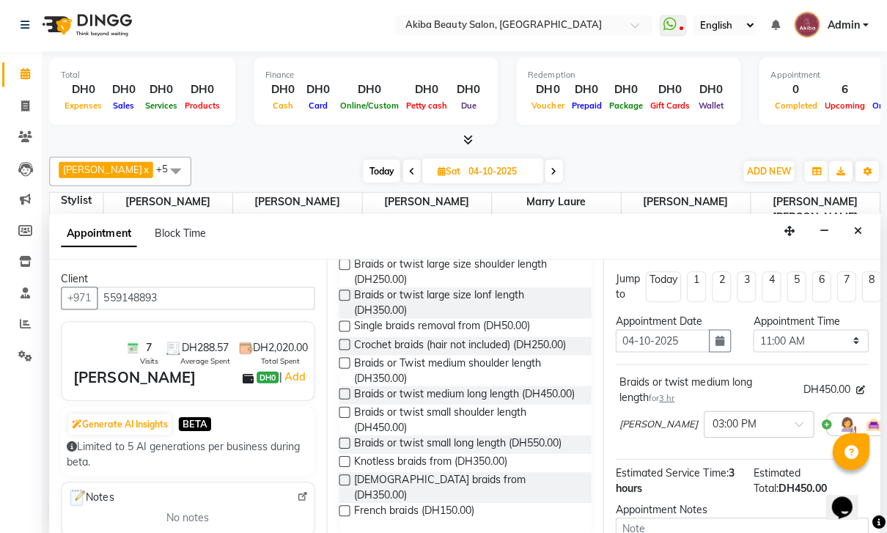
click at [755, 414] on div at bounding box center [759, 421] width 109 height 15
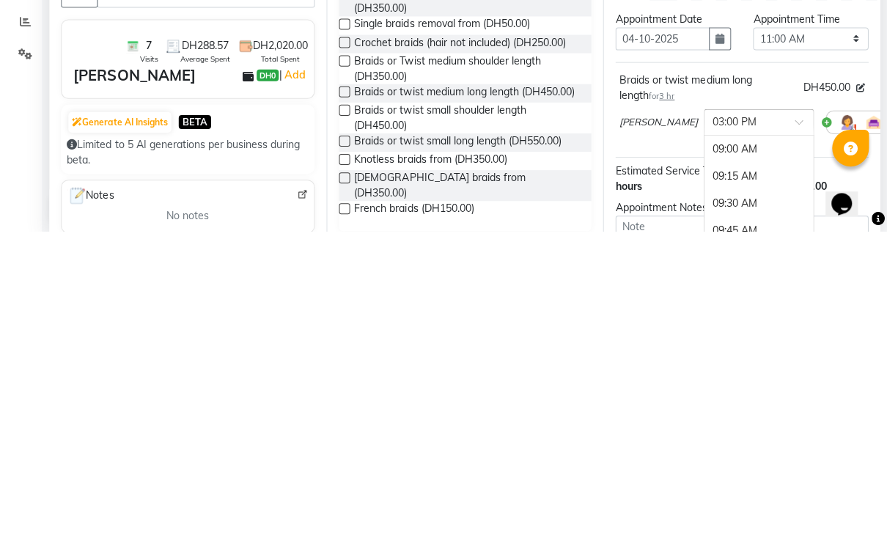
scroll to position [651, 0]
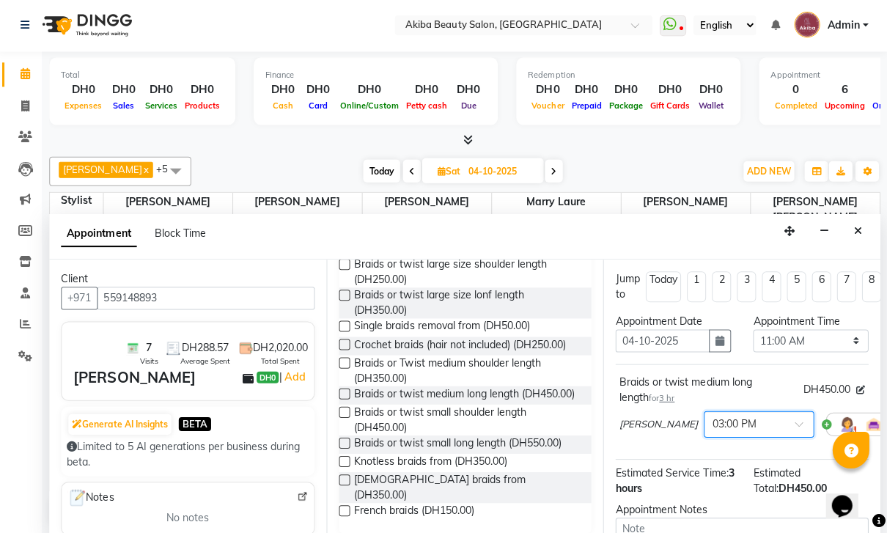
click at [855, 406] on div "[PERSON_NAME] × 03:00 PM" at bounding box center [742, 425] width 245 height 38
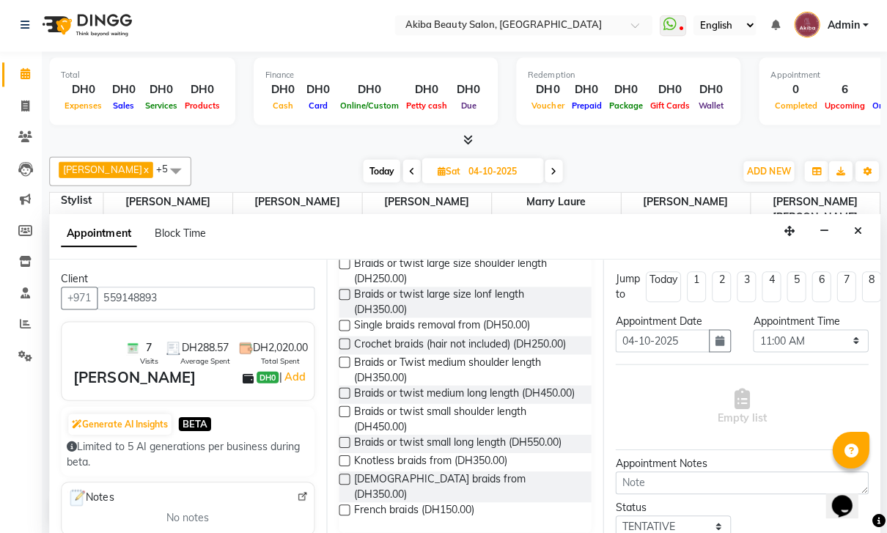
scroll to position [256, 0]
click at [357, 413] on span "Braids or twist small shoulder length (DH450.00)" at bounding box center [468, 420] width 225 height 31
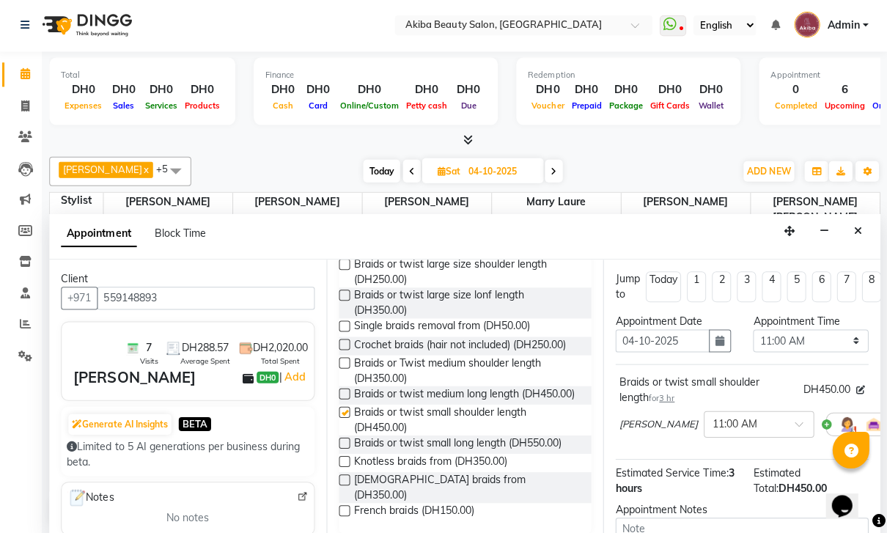
checkbox input "false"
click at [716, 230] on div "Appointment Block Time" at bounding box center [465, 237] width 829 height 45
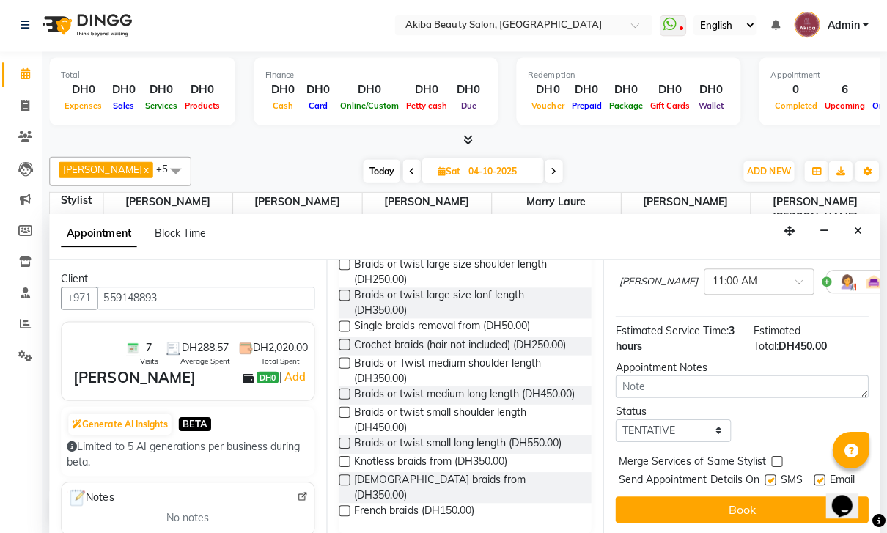
scroll to position [146, 0]
click at [771, 510] on button "Book" at bounding box center [742, 509] width 252 height 26
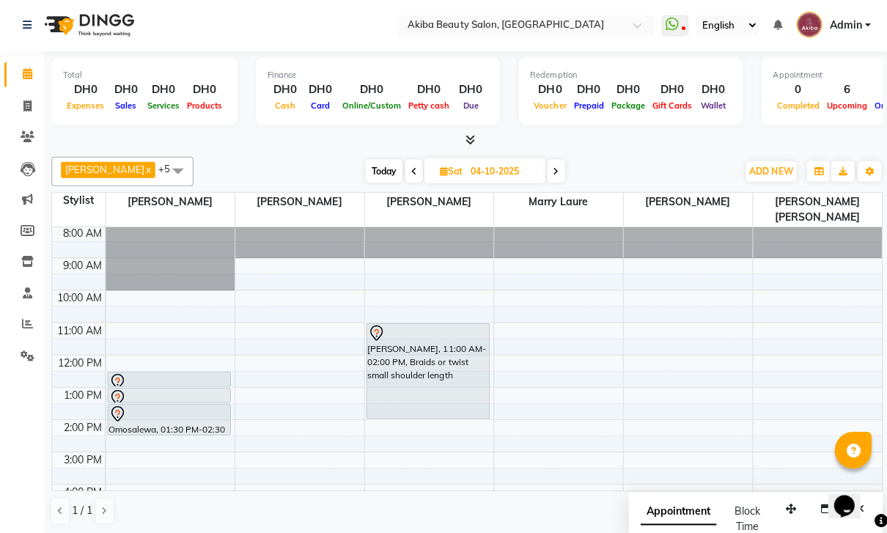
click at [368, 172] on span "Today" at bounding box center [382, 172] width 37 height 23
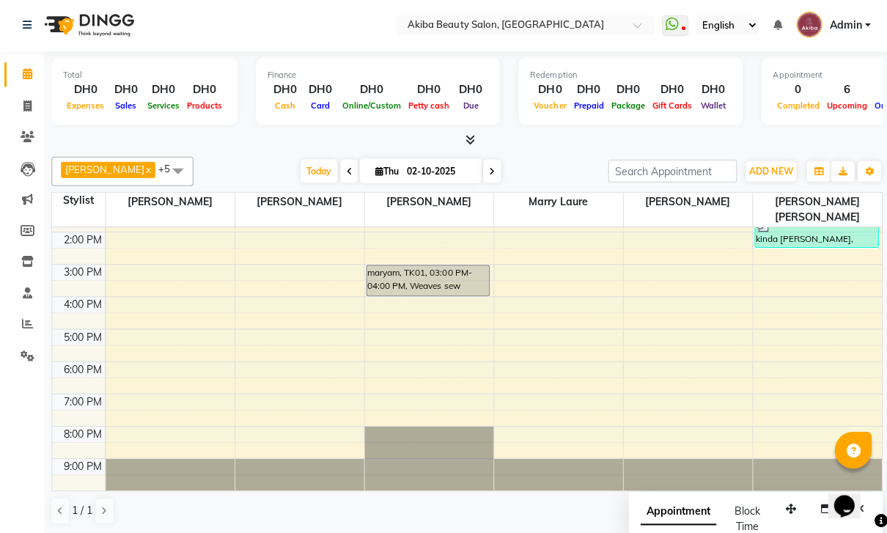
scroll to position [188, 0]
click at [482, 177] on span at bounding box center [491, 172] width 18 height 23
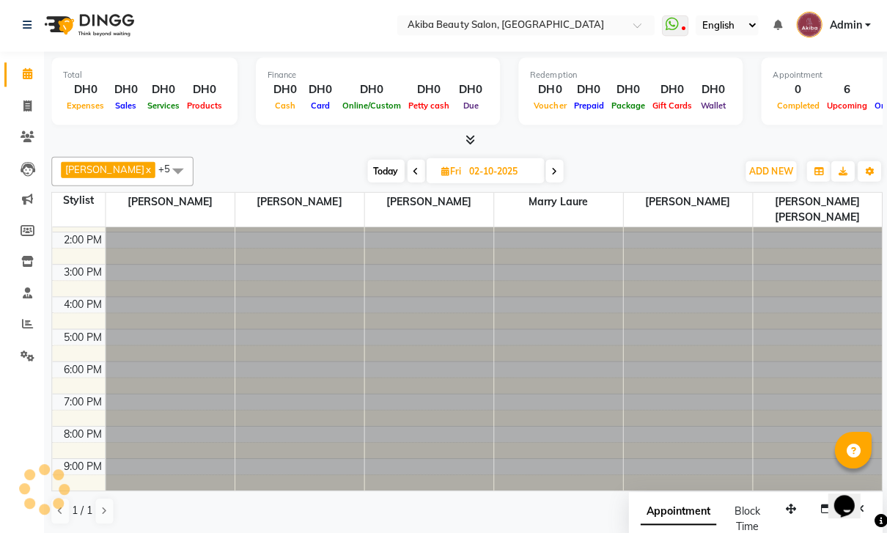
type input "03-10-2025"
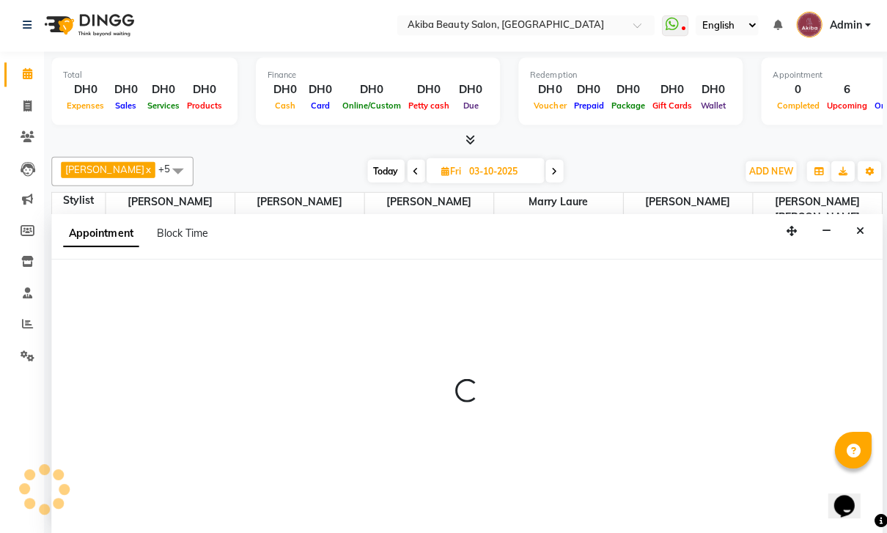
select select "84661"
select select "1020"
select select "tentative"
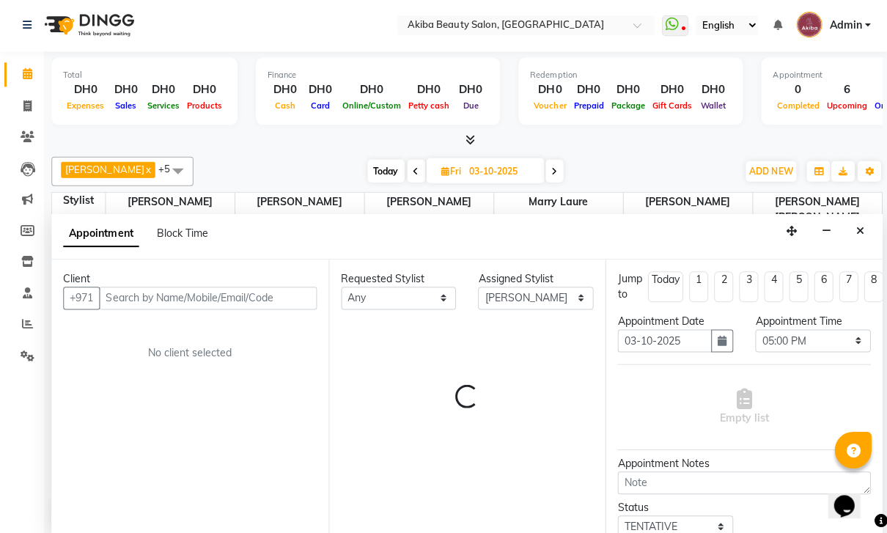
click at [866, 221] on button "Close" at bounding box center [857, 232] width 21 height 23
